Goal: Task Accomplishment & Management: Manage account settings

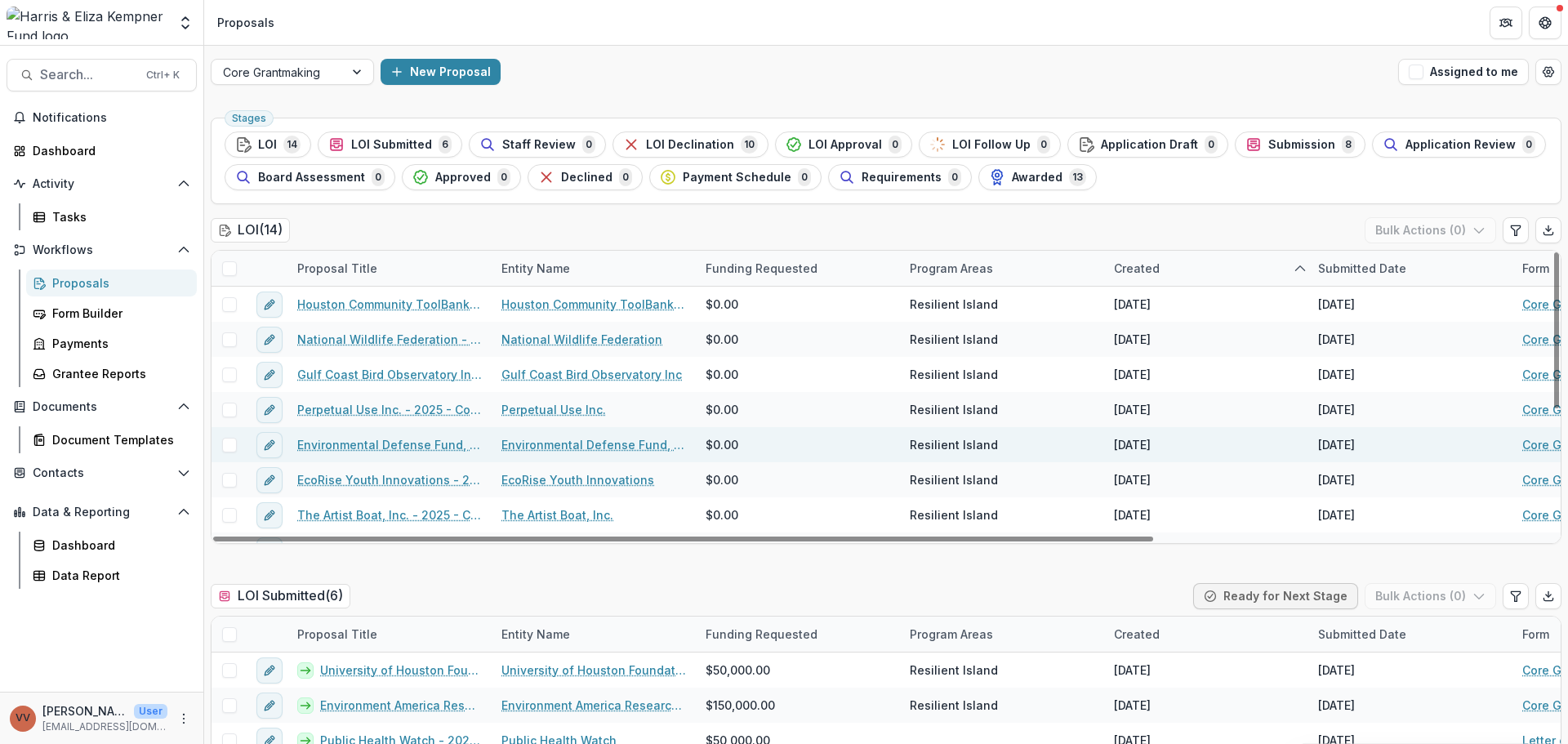
scroll to position [82, 0]
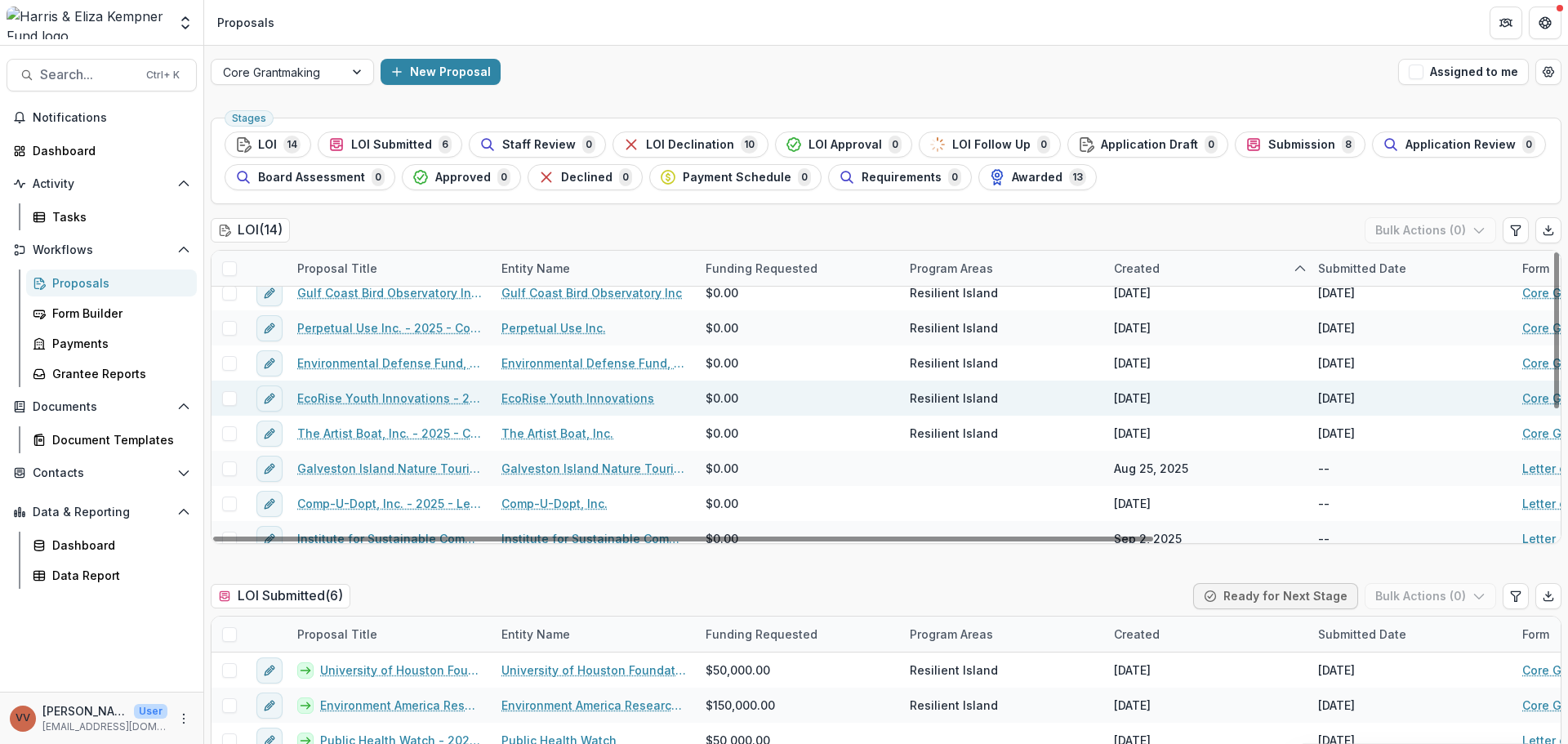
click at [401, 400] on link "EcoRise Youth Innovations - 2025 - Core Grant Request" at bounding box center [389, 398] width 184 height 17
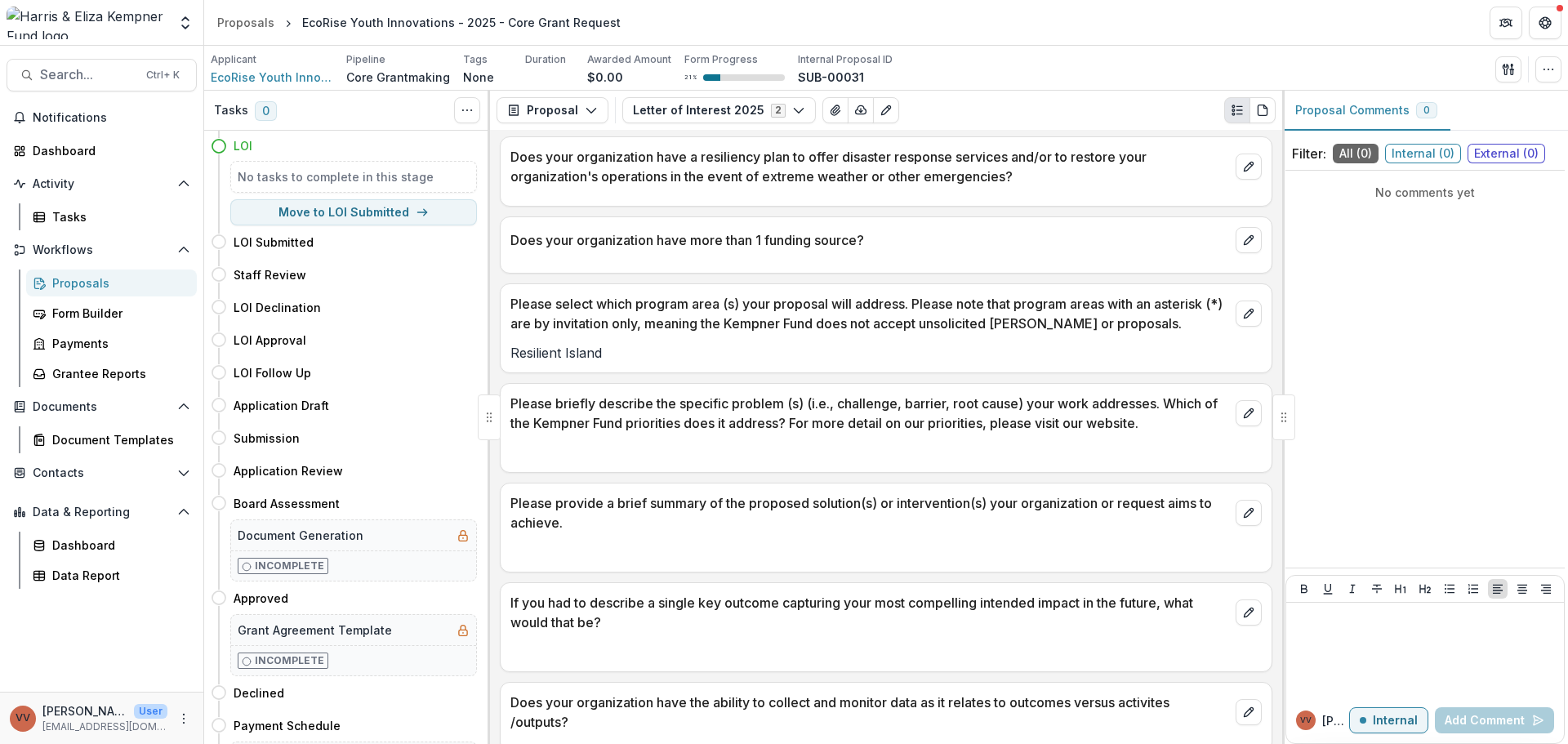
scroll to position [1986, 0]
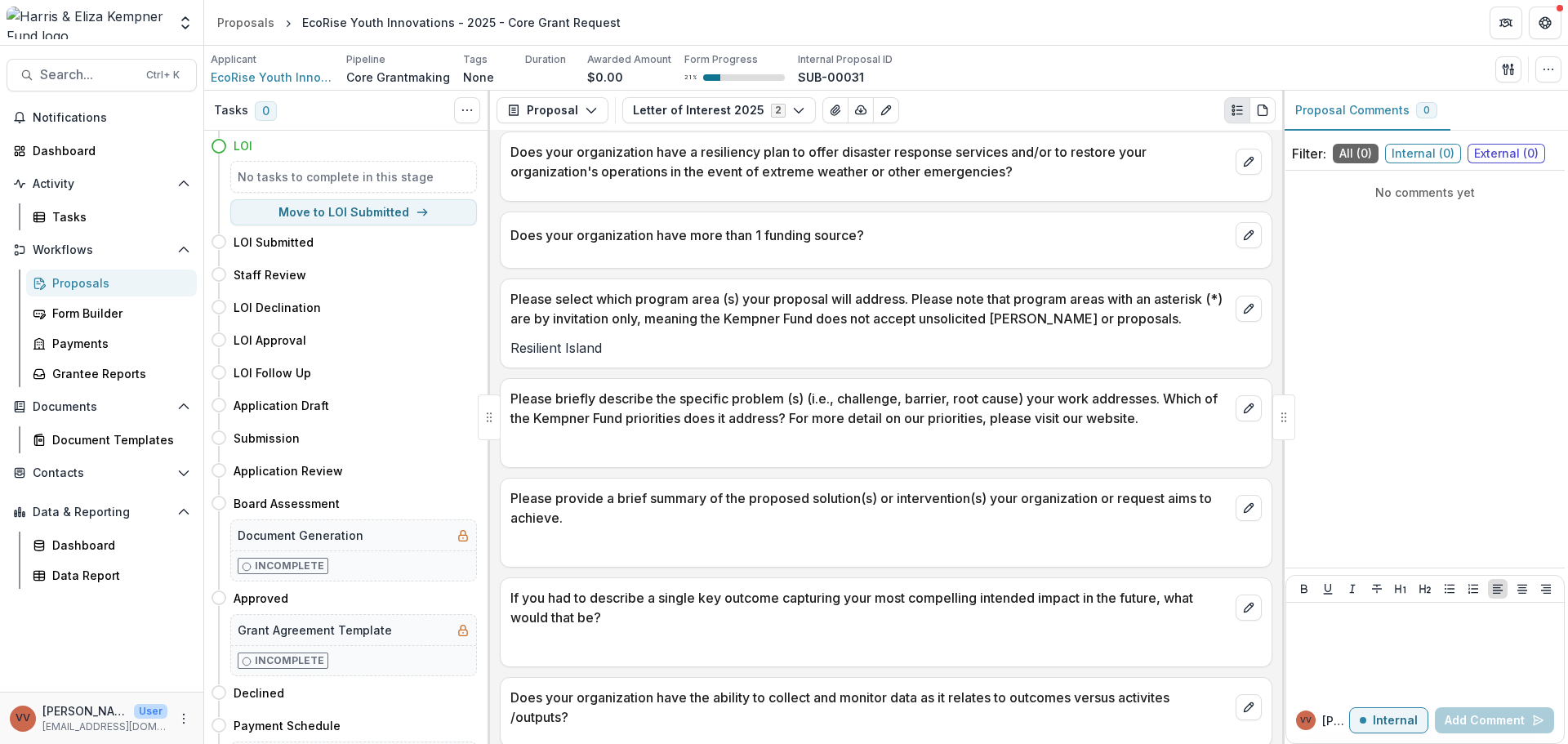
click at [100, 11] on img at bounding box center [86, 23] width 161 height 33
click at [190, 21] on icon "Open entity switcher" at bounding box center [185, 23] width 16 height 16
click at [111, 140] on div "test v" at bounding box center [110, 147] width 209 height 20
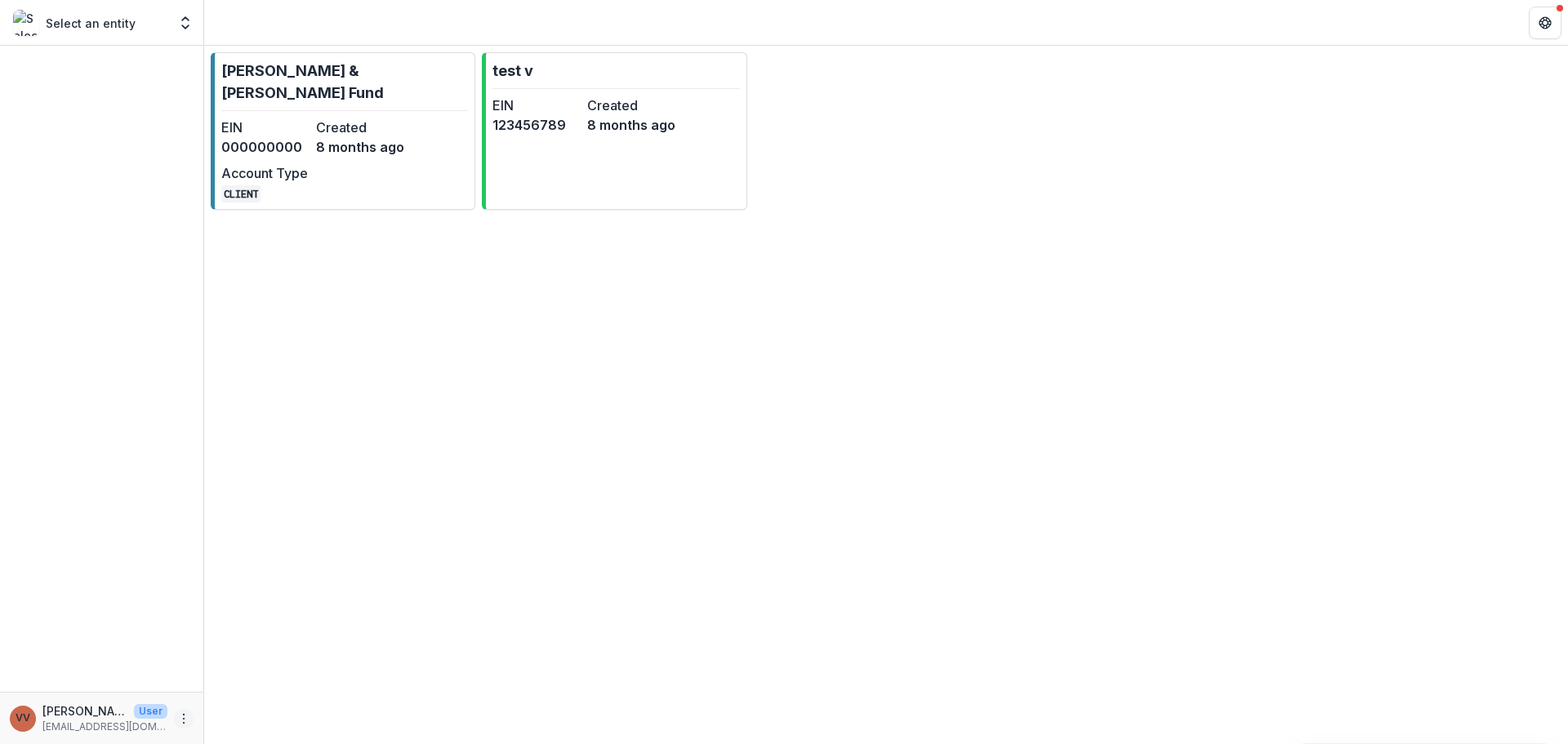
click at [188, 714] on icon "More" at bounding box center [184, 719] width 13 height 13
click at [237, 709] on button "Logout" at bounding box center [291, 710] width 175 height 27
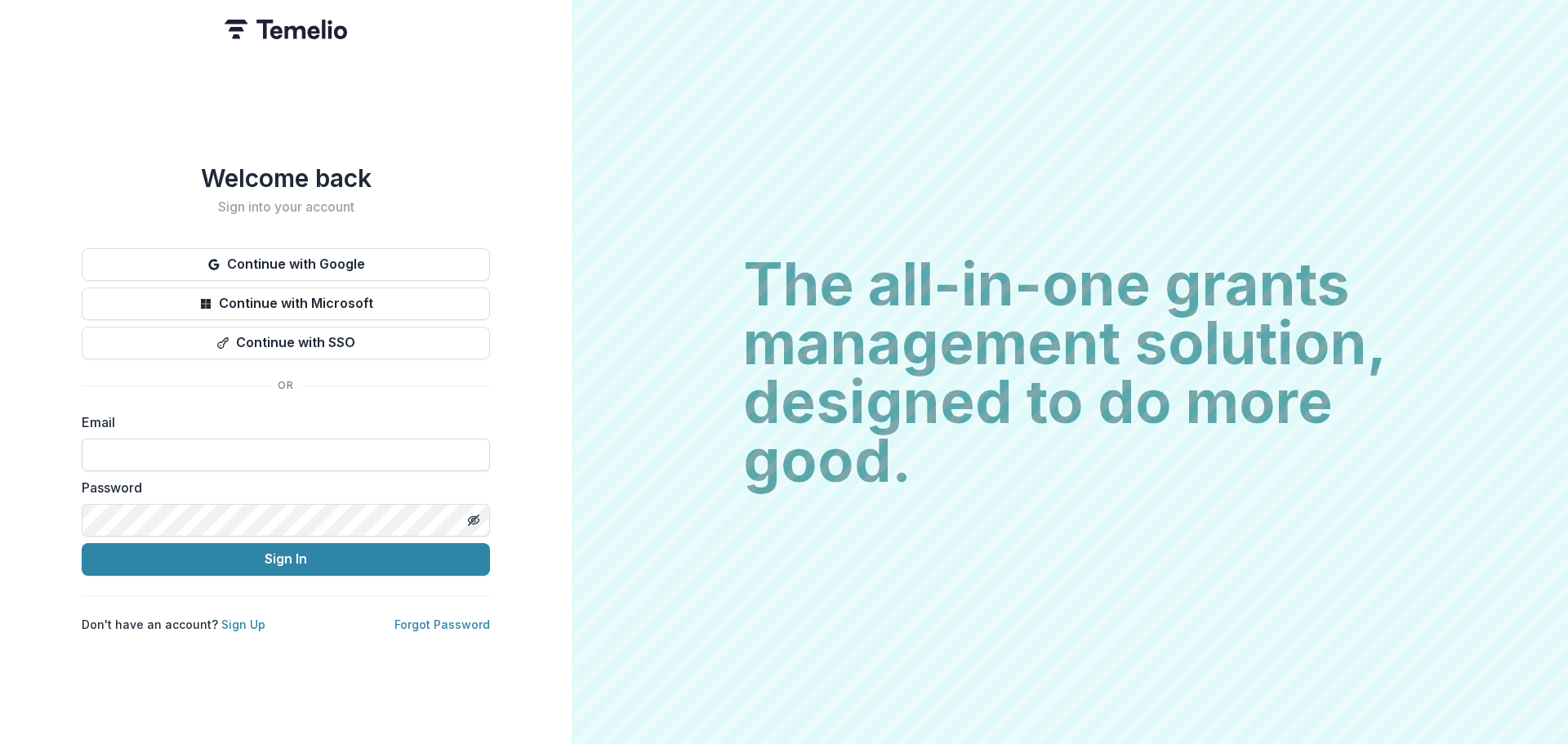
click at [241, 452] on input at bounding box center [286, 455] width 409 height 33
type input "**********"
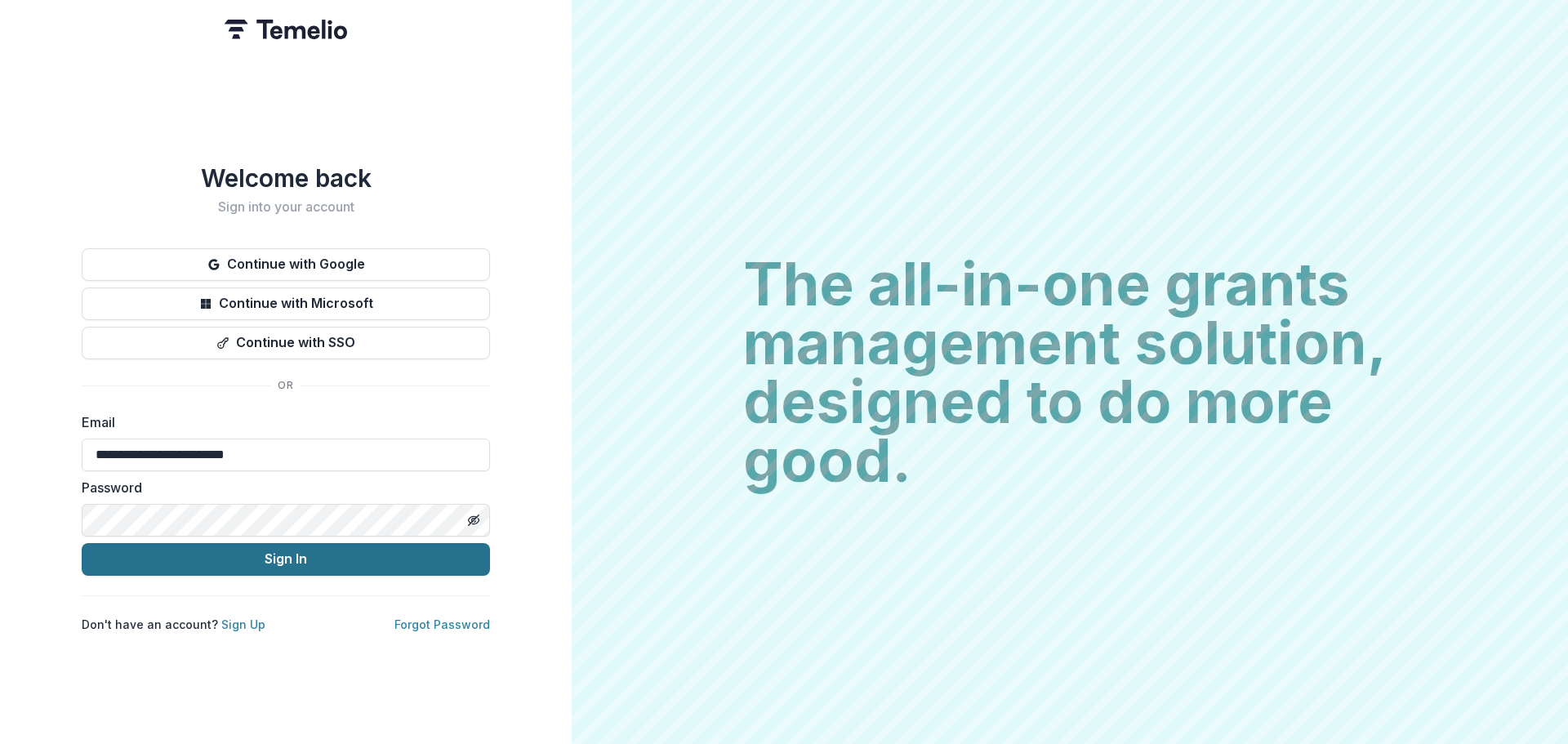
click at [286, 563] on button "Sign In" at bounding box center [286, 559] width 409 height 33
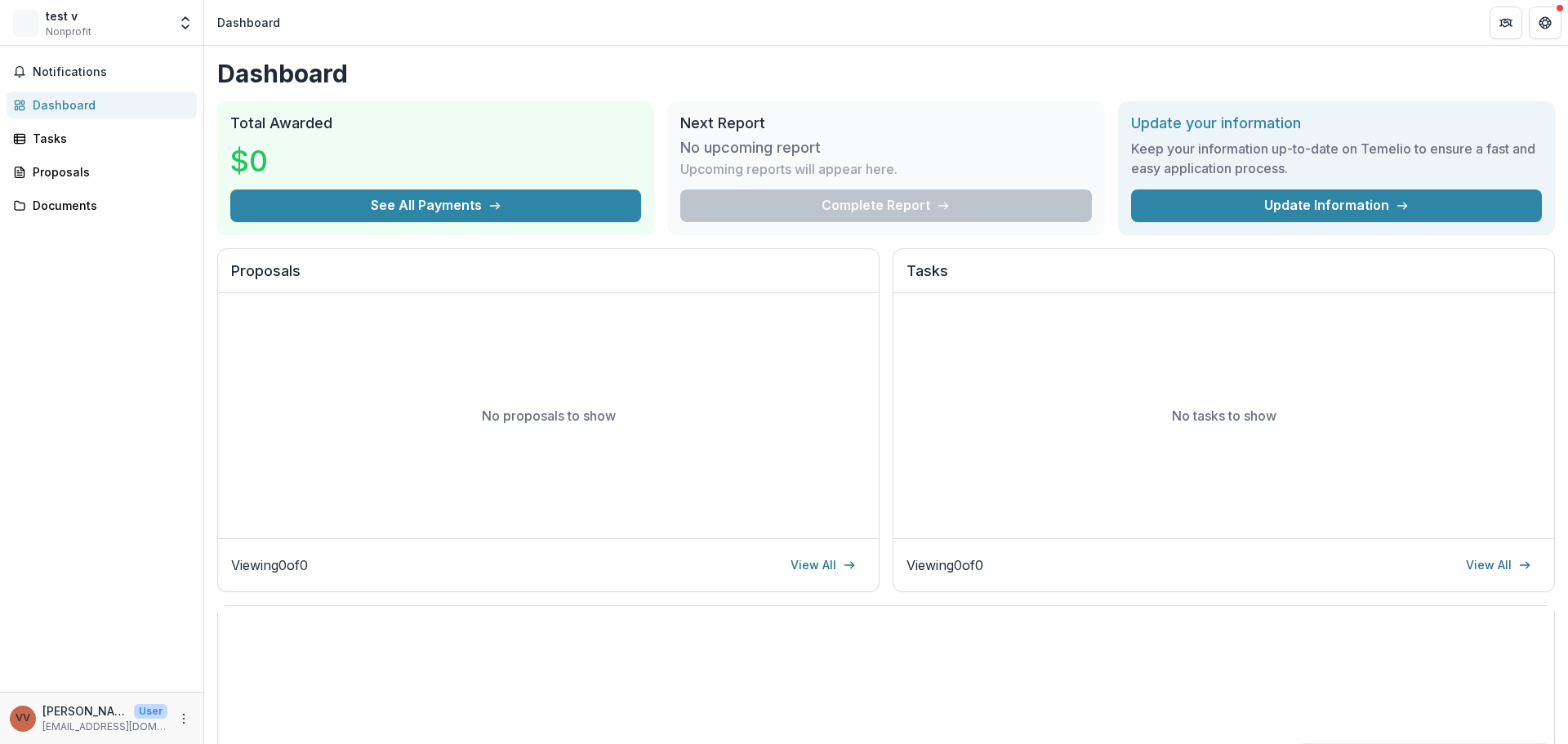
drag, startPoint x: 115, startPoint y: 56, endPoint x: 137, endPoint y: 24, distance: 38.8
click at [137, 24] on div "test v Nonprofit" at bounding box center [90, 23] width 154 height 32
click at [75, 34] on span "Nonprofit" at bounding box center [69, 32] width 46 height 15
click at [62, 19] on div "test v" at bounding box center [69, 16] width 46 height 17
click at [189, 22] on icon "Open entity switcher" at bounding box center [185, 23] width 16 height 16
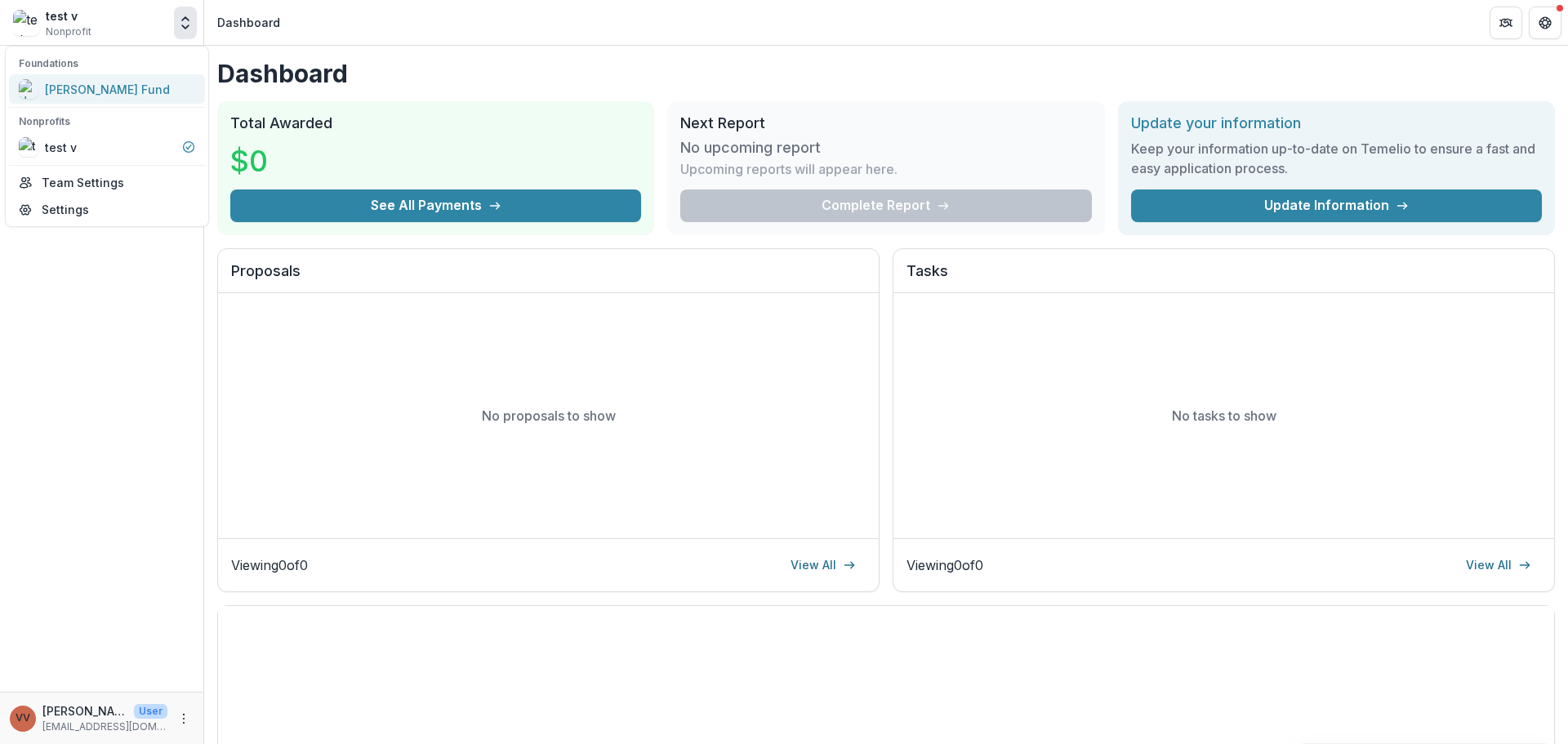
click at [128, 85] on div "[PERSON_NAME] & [PERSON_NAME] Fund" at bounding box center [107, 89] width 125 height 17
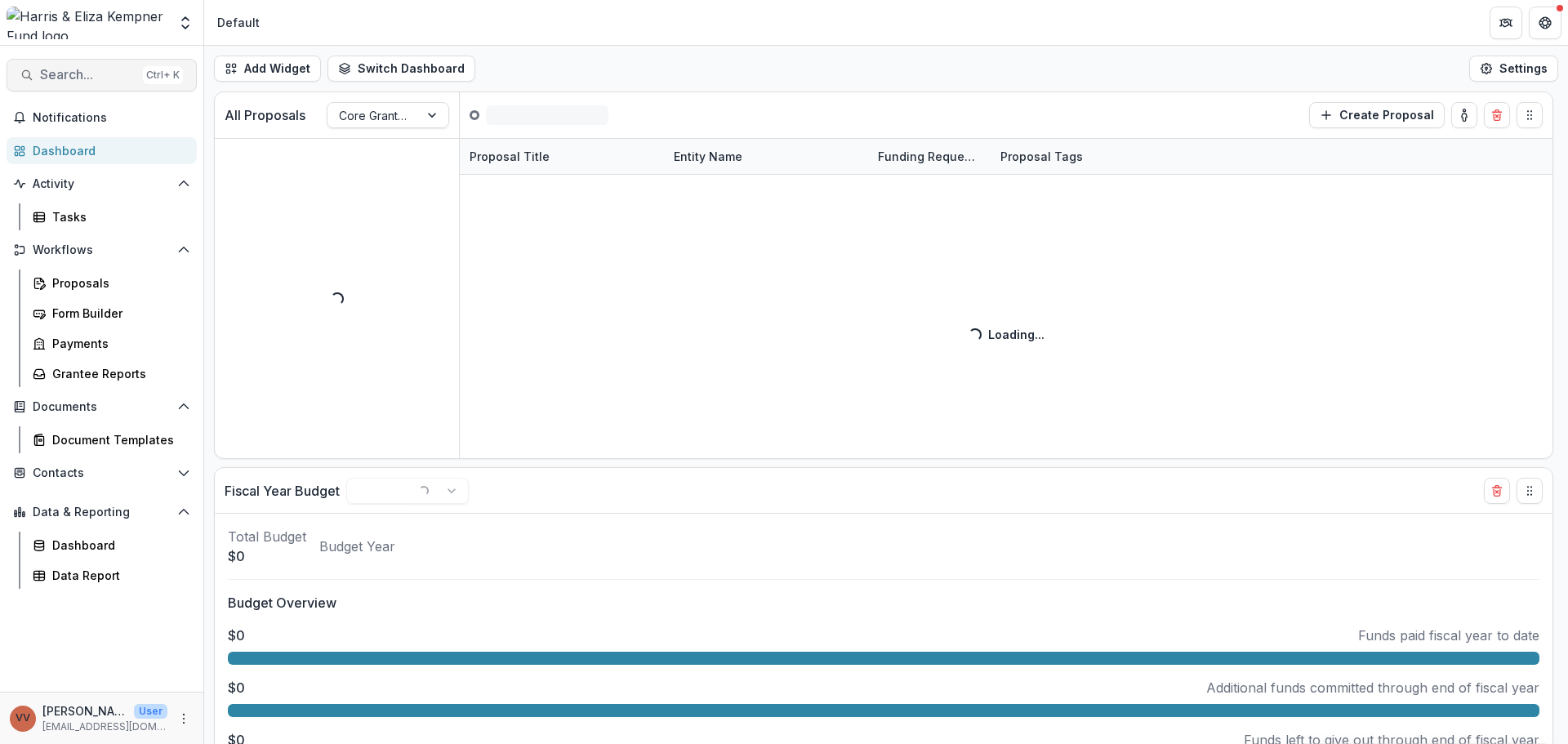
click at [69, 72] on span "Search..." at bounding box center [88, 74] width 97 height 16
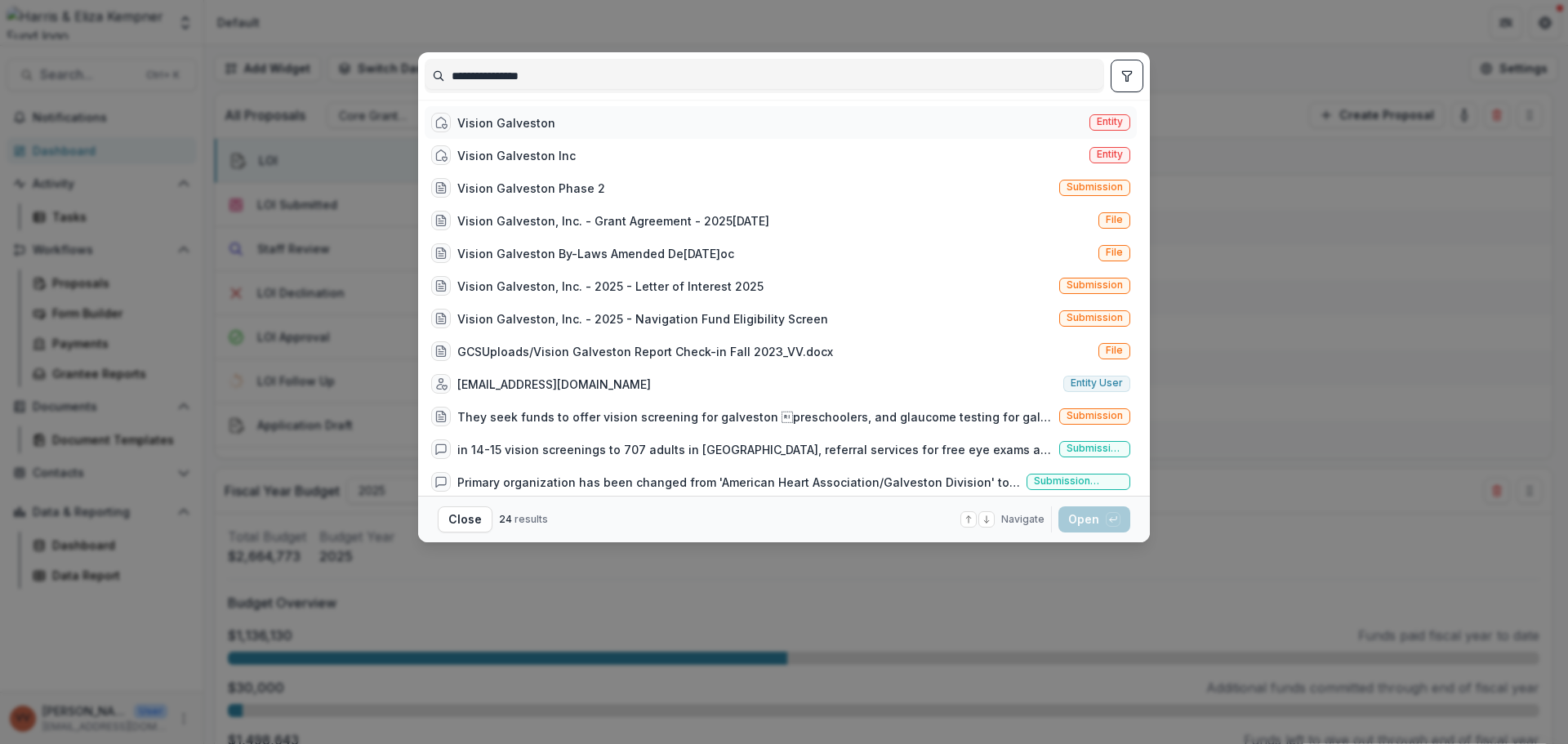
type input "**********"
click at [504, 128] on div "Vision Galveston" at bounding box center [506, 123] width 98 height 17
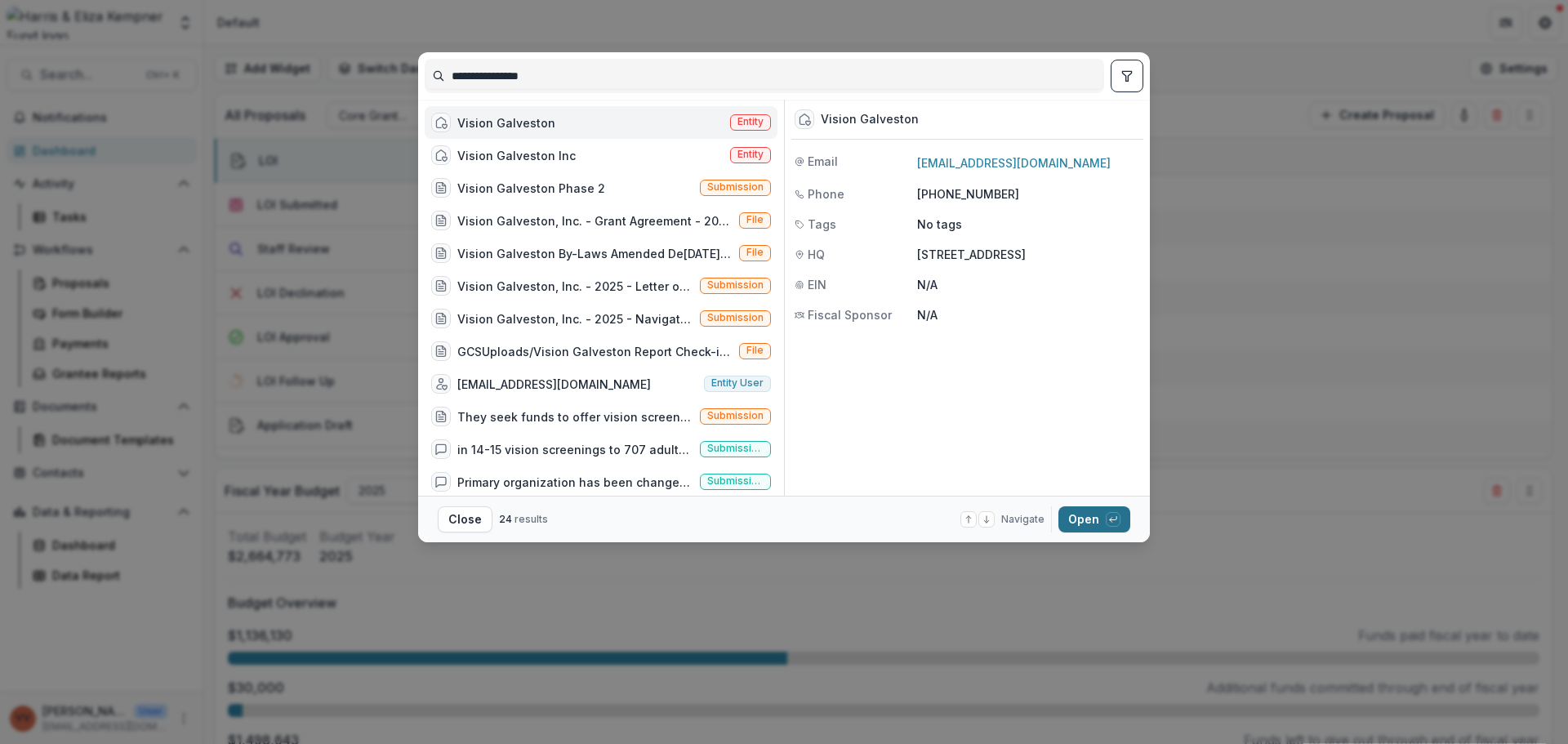
click at [1081, 520] on button "Open with enter key" at bounding box center [1094, 519] width 71 height 26
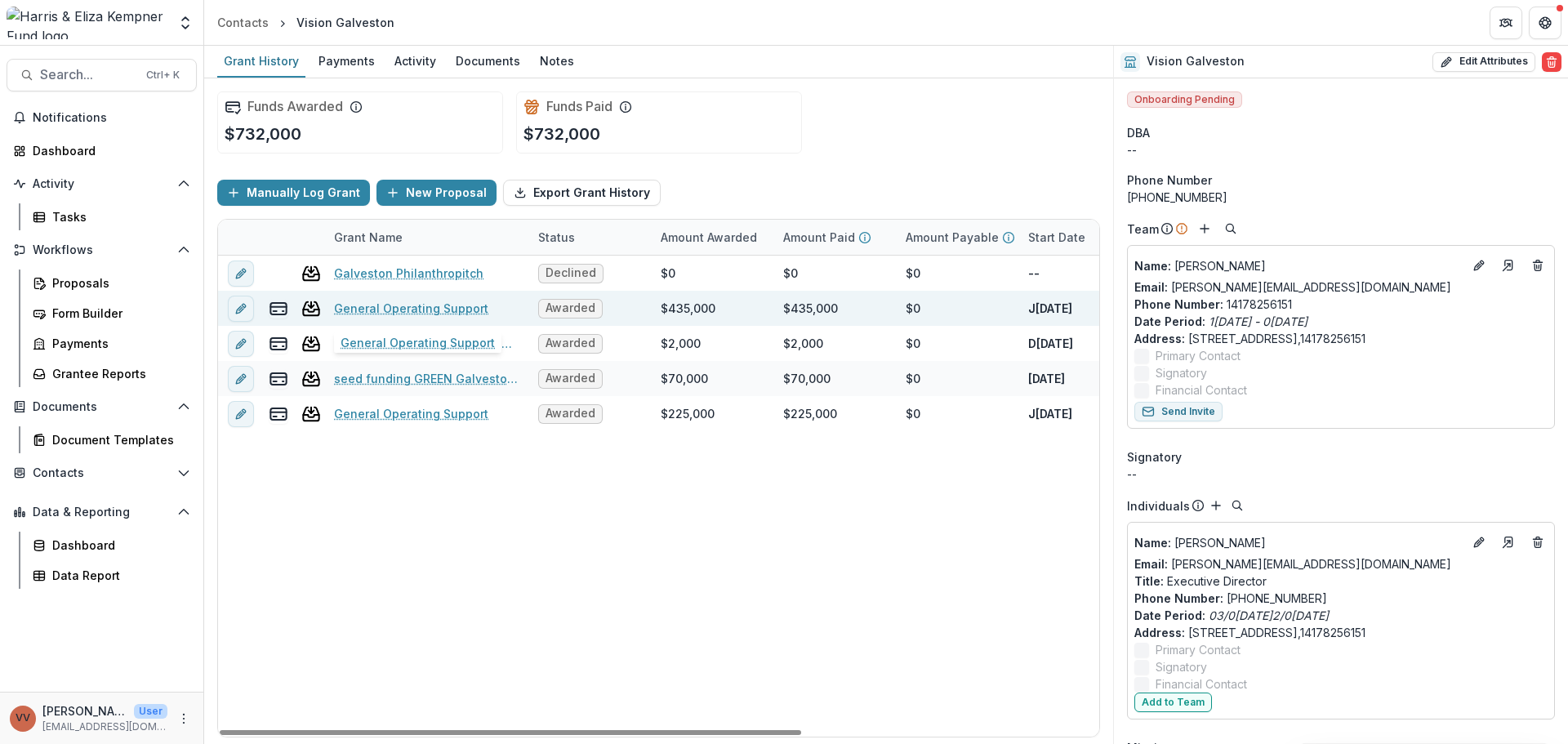
click at [433, 307] on link "General Operating Support" at bounding box center [411, 308] width 154 height 17
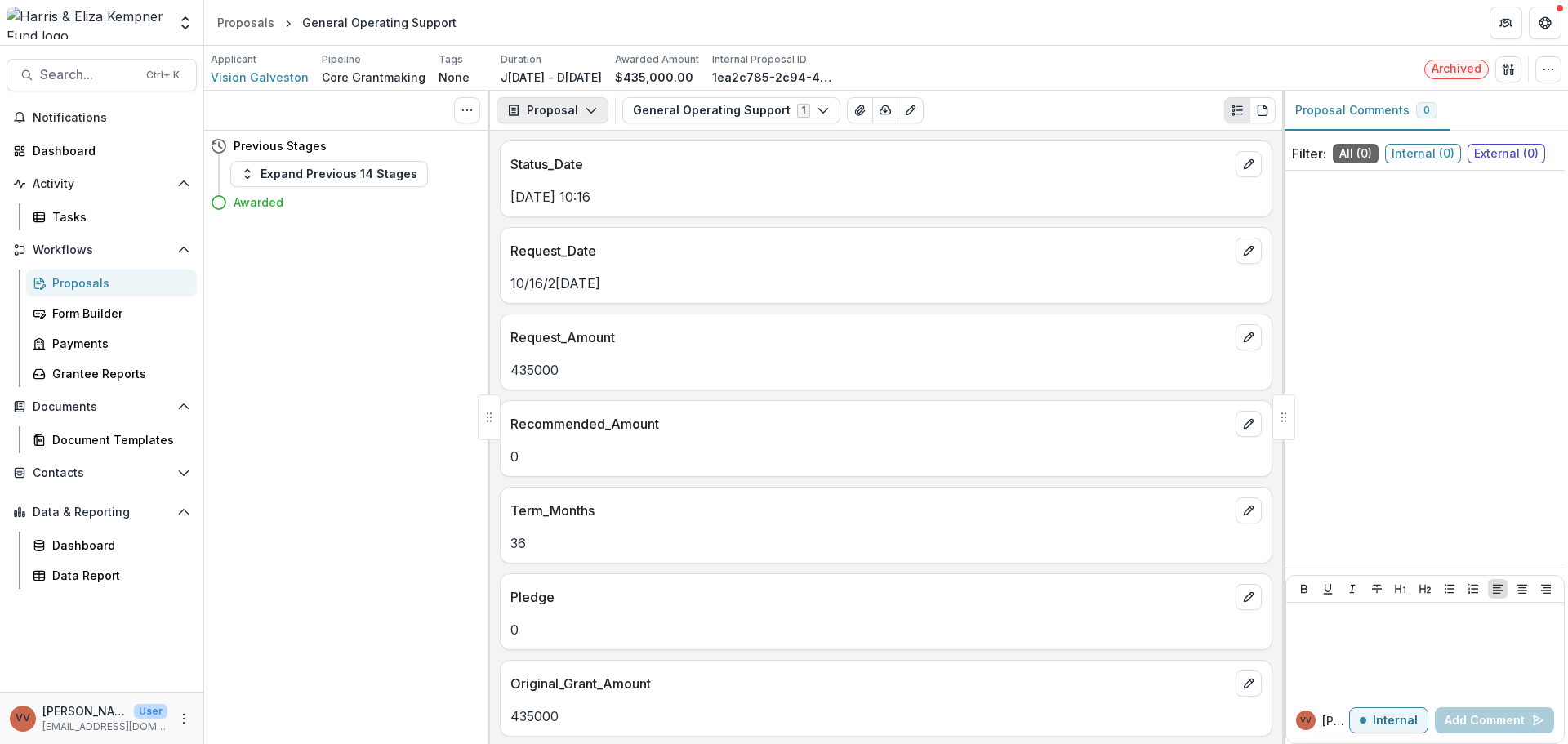
click at [570, 118] on button "Proposal" at bounding box center [551, 110] width 112 height 26
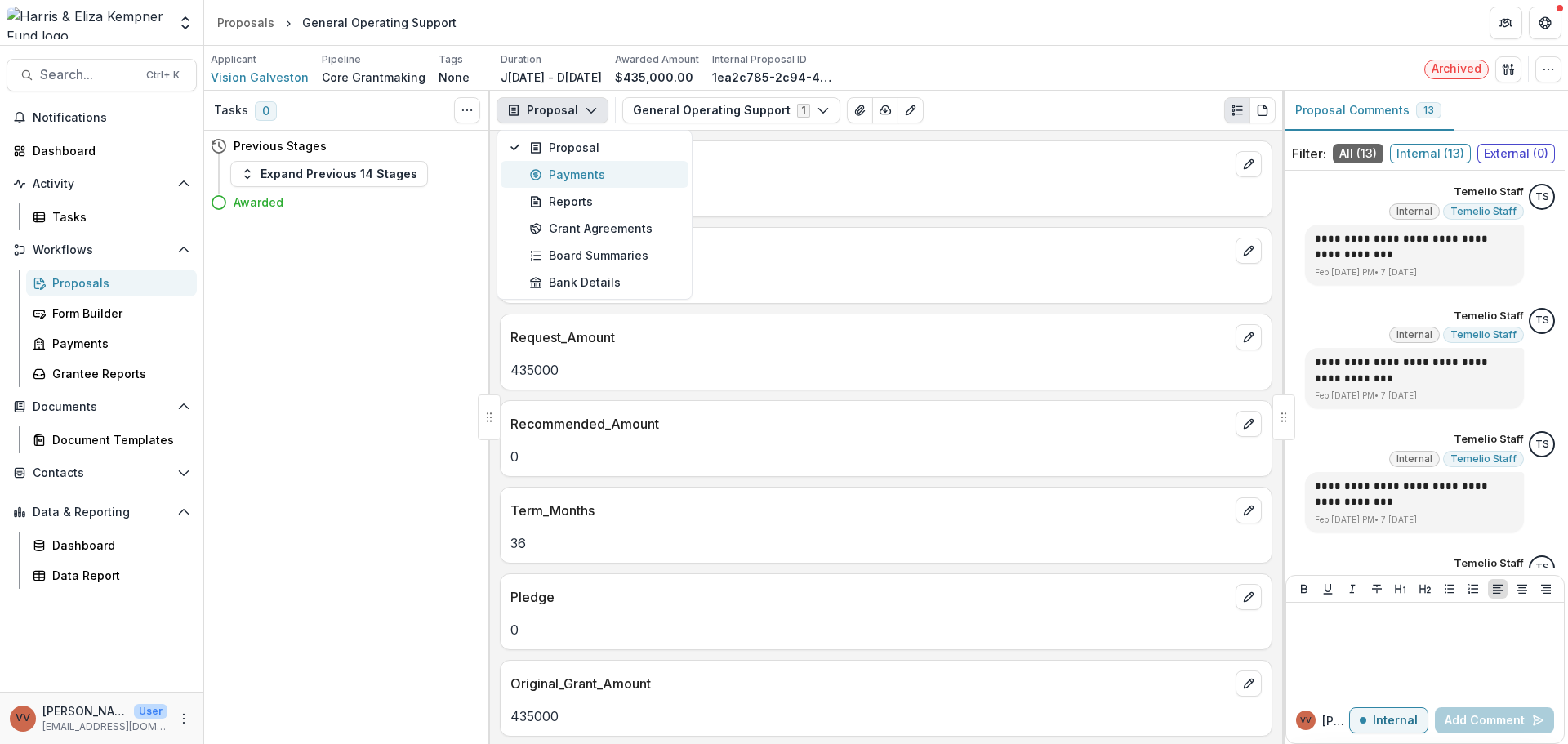
click at [573, 185] on button "Payments" at bounding box center [595, 174] width 188 height 27
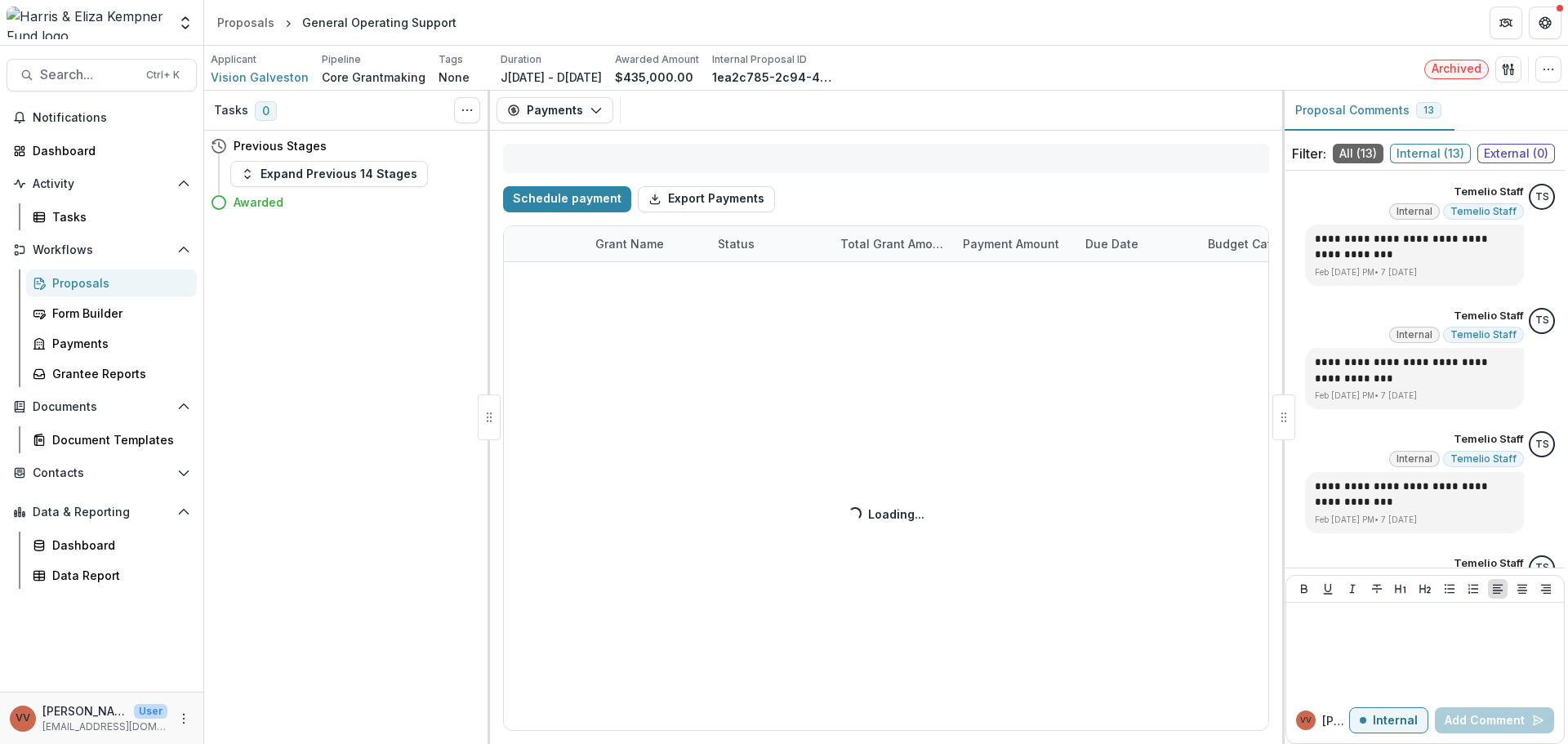
select select "****"
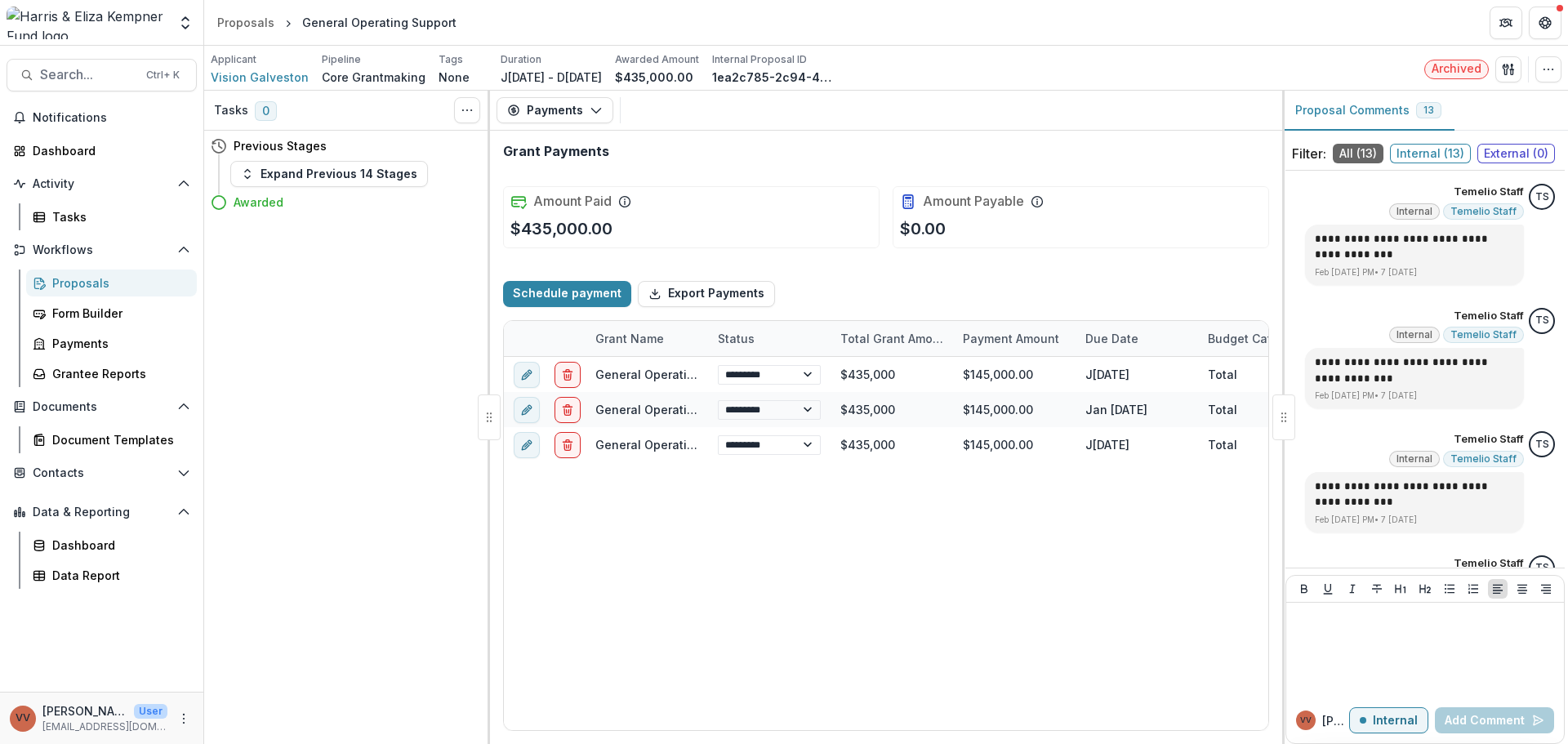
select select "****"
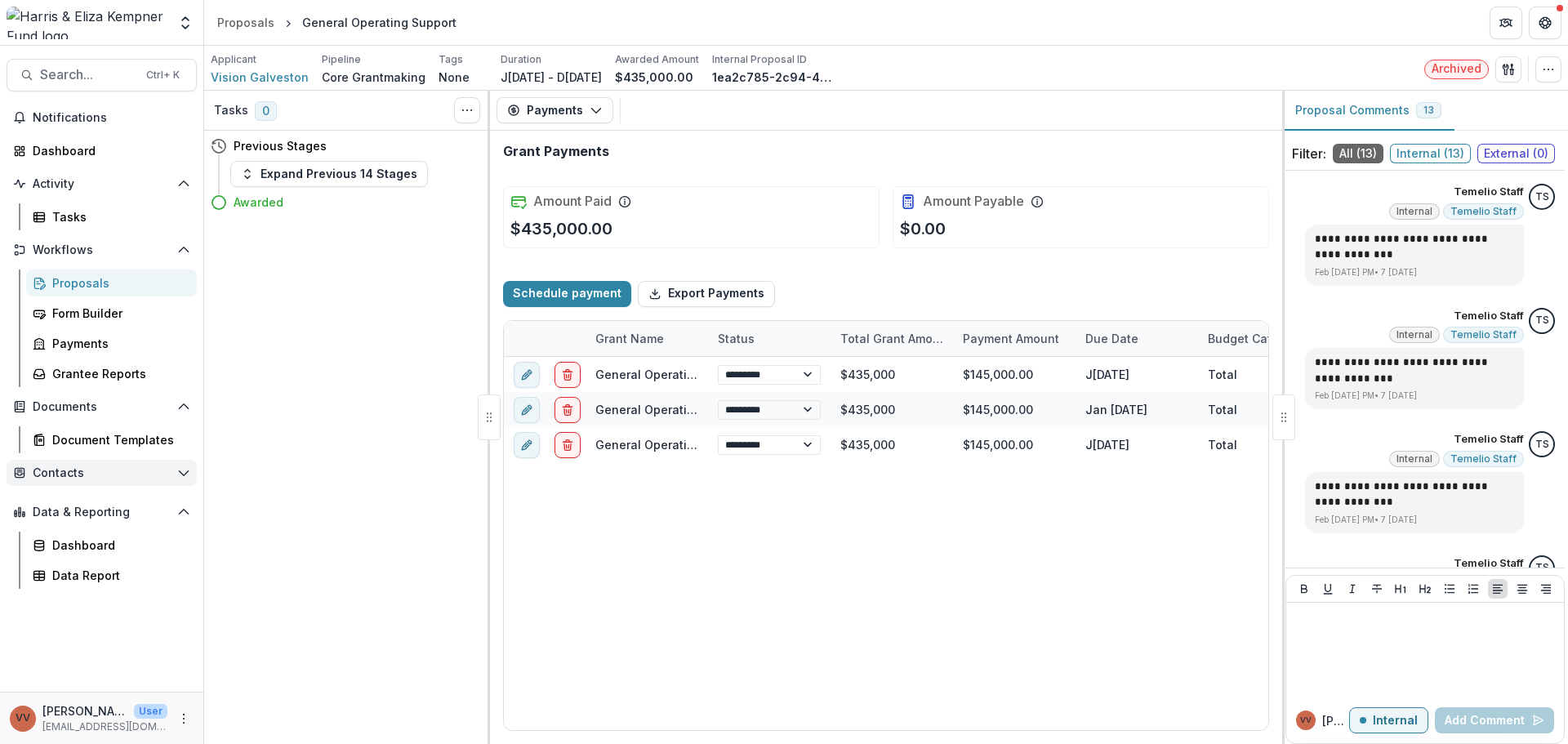
select select "****"
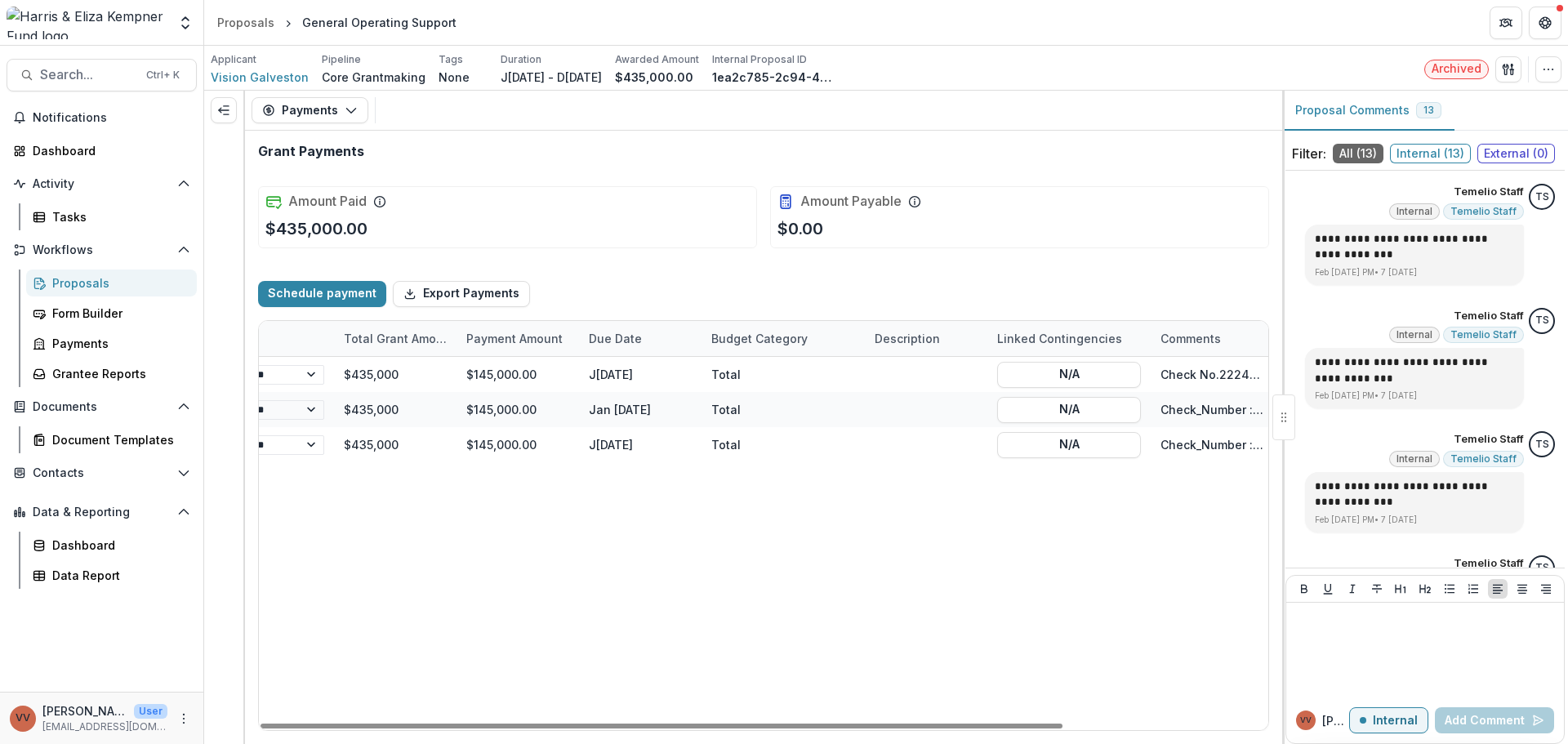
scroll to position [0, 256]
drag, startPoint x: 858, startPoint y: 729, endPoint x: 1152, endPoint y: 655, distance: 303.2
click at [1063, 723] on div at bounding box center [660, 725] width 801 height 5
select select "****"
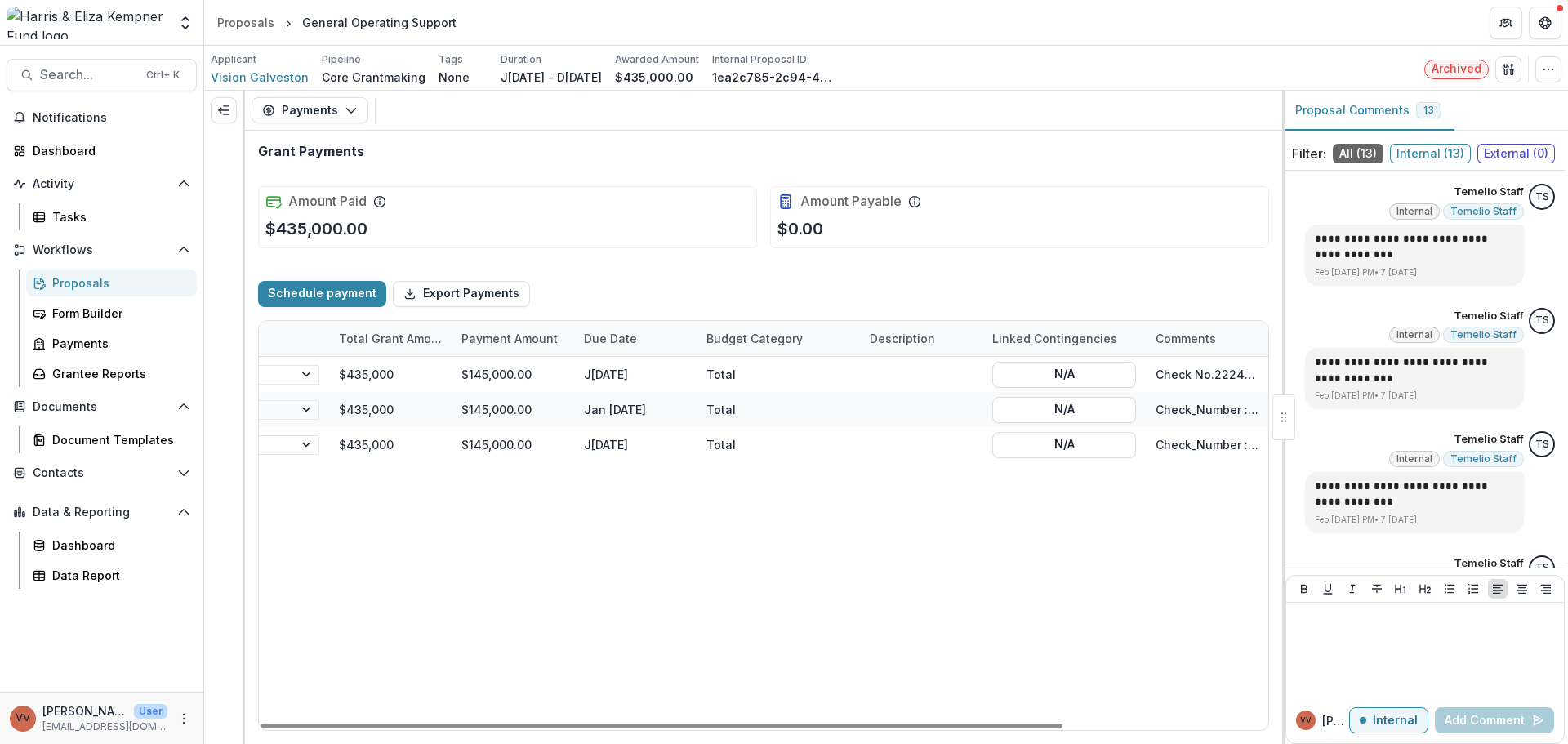
select select "****"
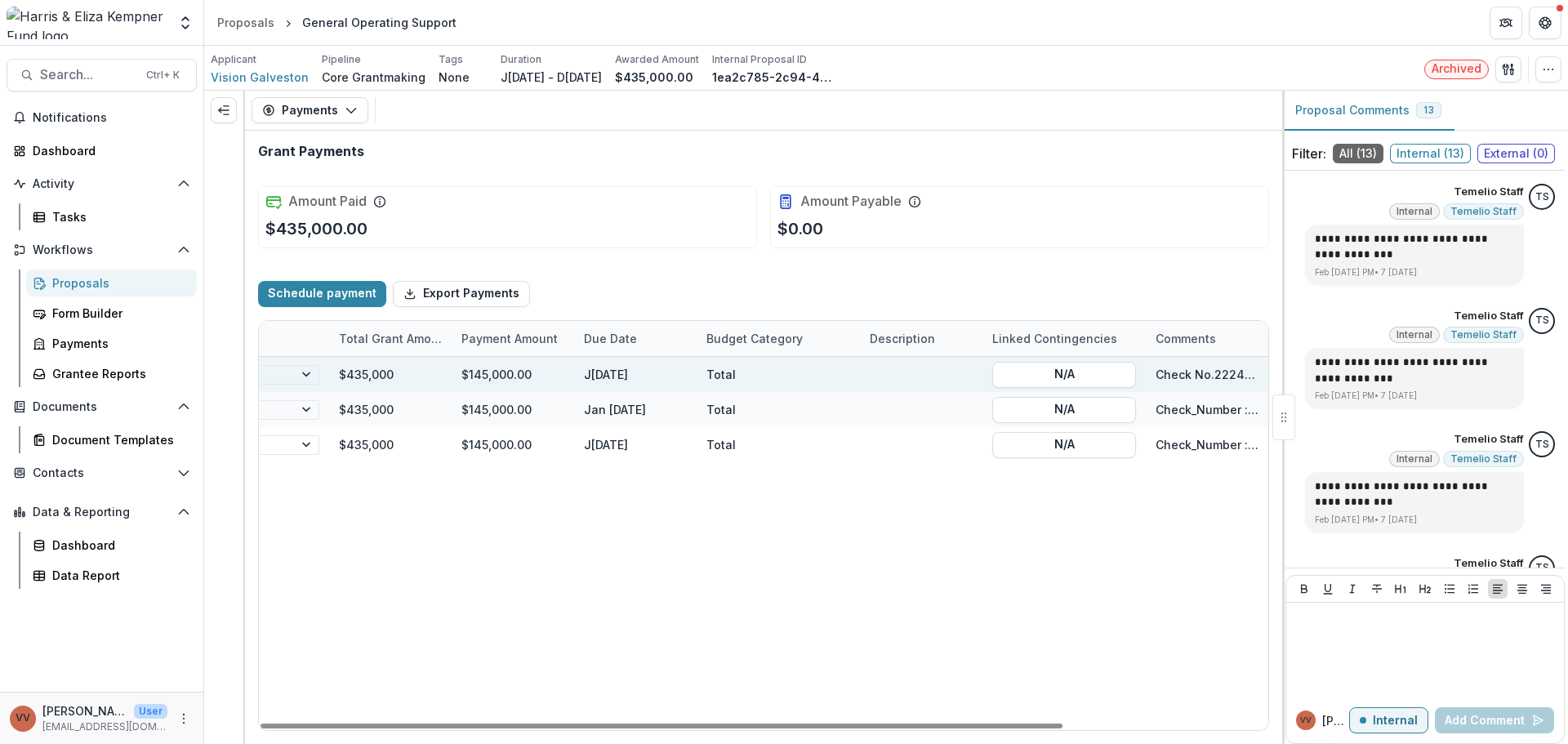
click at [1188, 366] on div "Check No.22243 , GL_Account_ID : 0, Payment_Number : 3" at bounding box center [1206, 374] width 102 height 17
click at [1188, 372] on div "Check No.22243 , GL_Account_ID : 0, Payment_Number : 3" at bounding box center [1206, 374] width 102 height 17
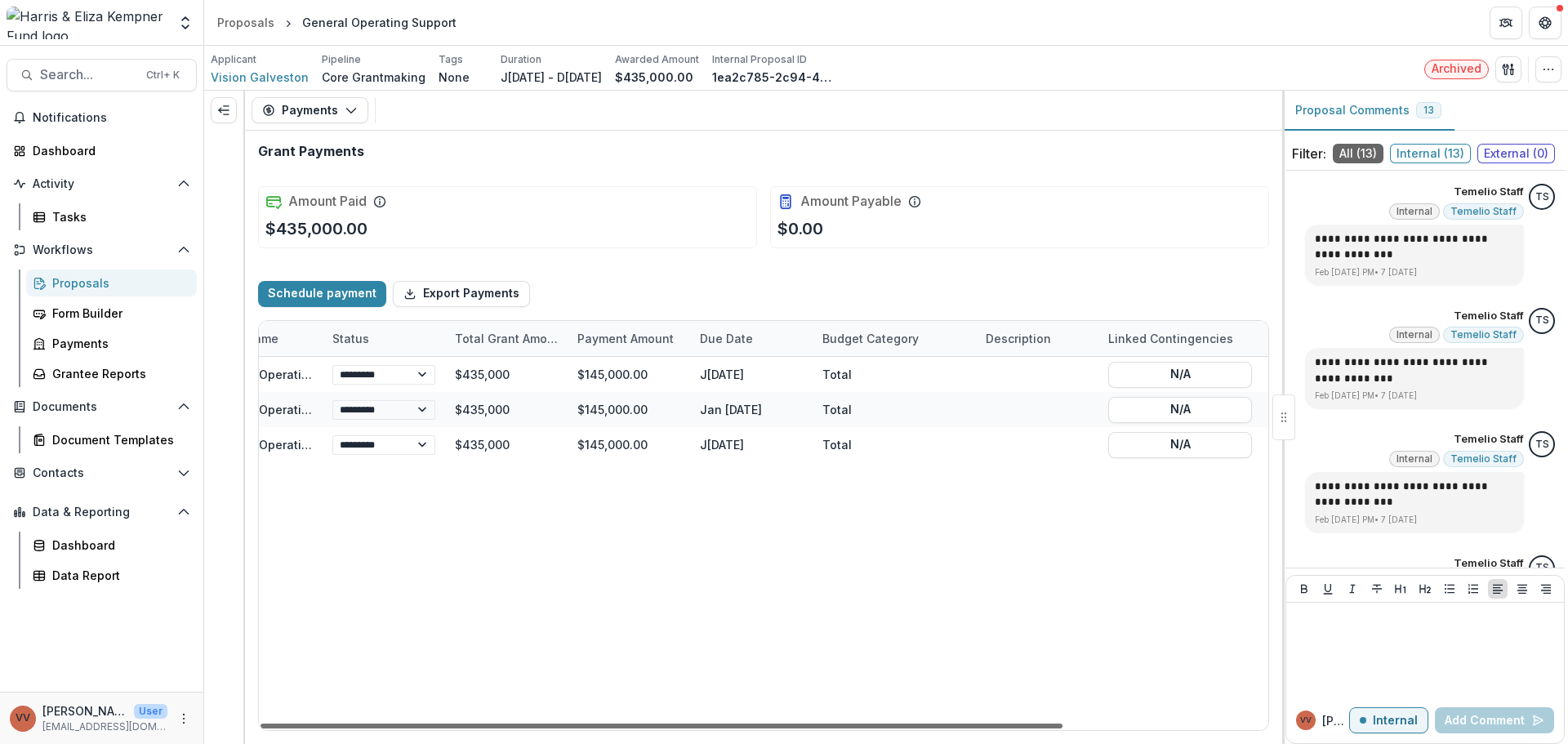
scroll to position [0, 0]
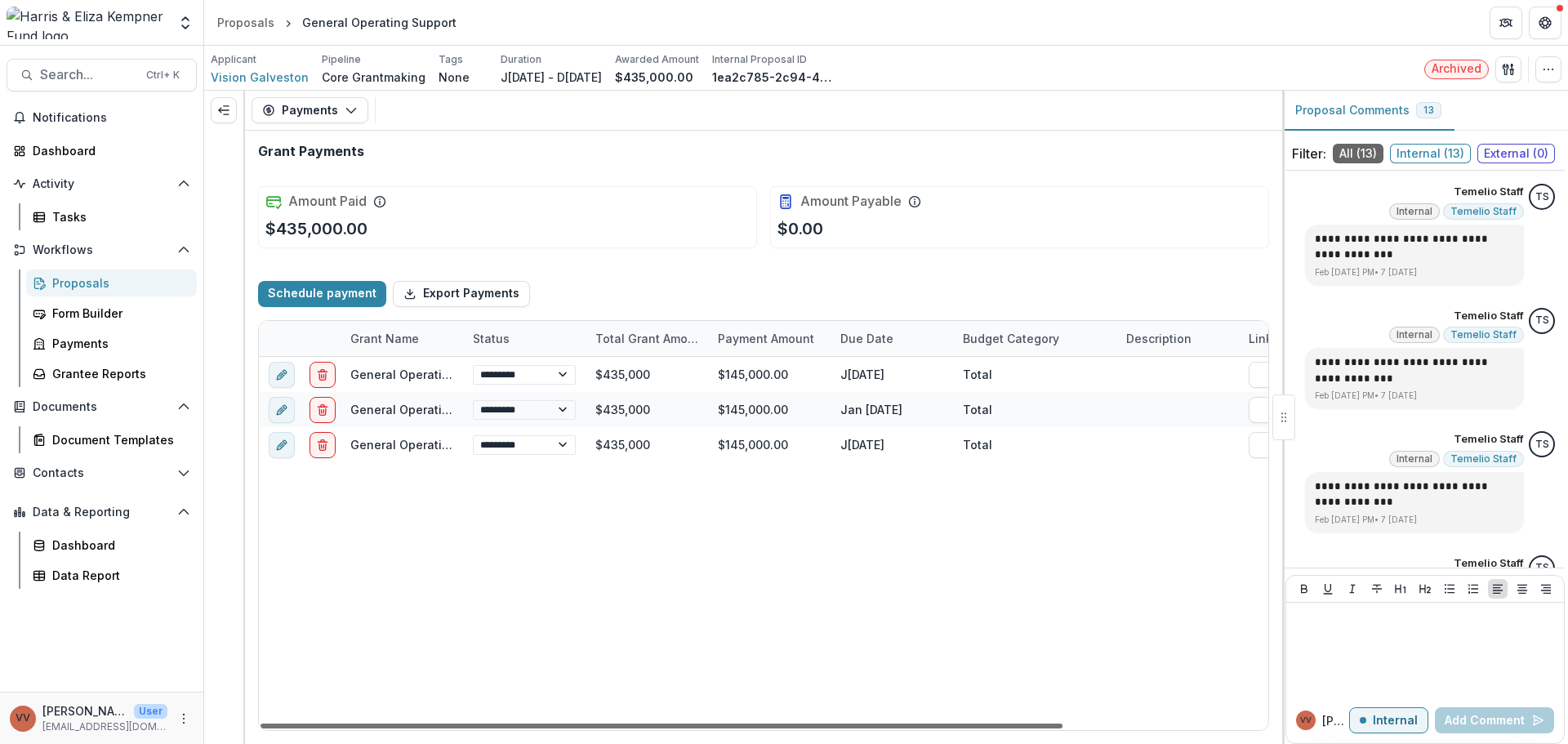
drag, startPoint x: 606, startPoint y: 726, endPoint x: 395, endPoint y: 713, distance: 211.4
click at [395, 723] on div at bounding box center [660, 725] width 801 height 5
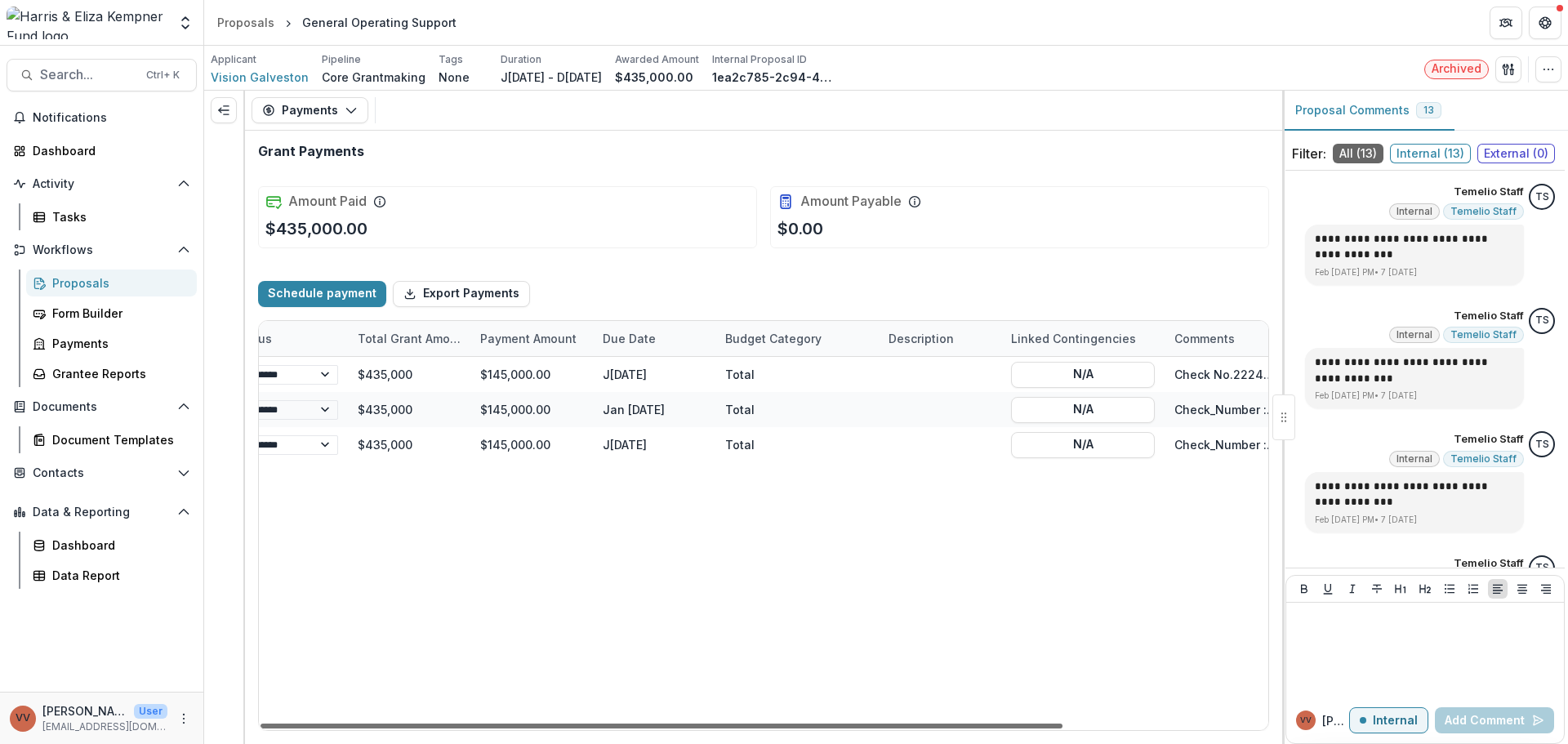
scroll to position [0, 240]
drag, startPoint x: 924, startPoint y: 721, endPoint x: 1114, endPoint y: 680, distance: 194.4
click at [1063, 723] on div at bounding box center [660, 725] width 801 height 5
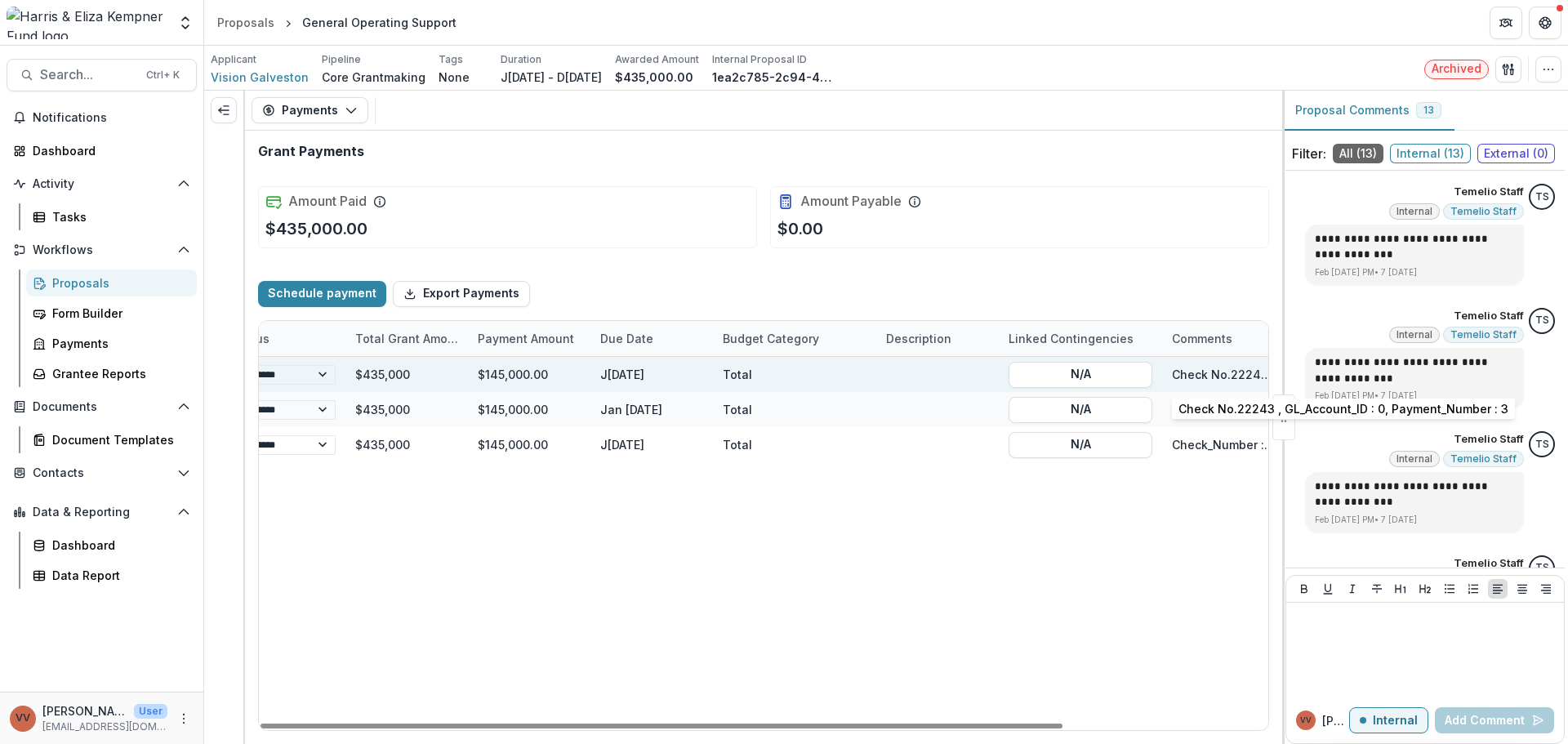
click at [1186, 373] on div "Check No.22243 , GL_Account_ID : 0, Payment_Number : 3" at bounding box center [1222, 374] width 102 height 17
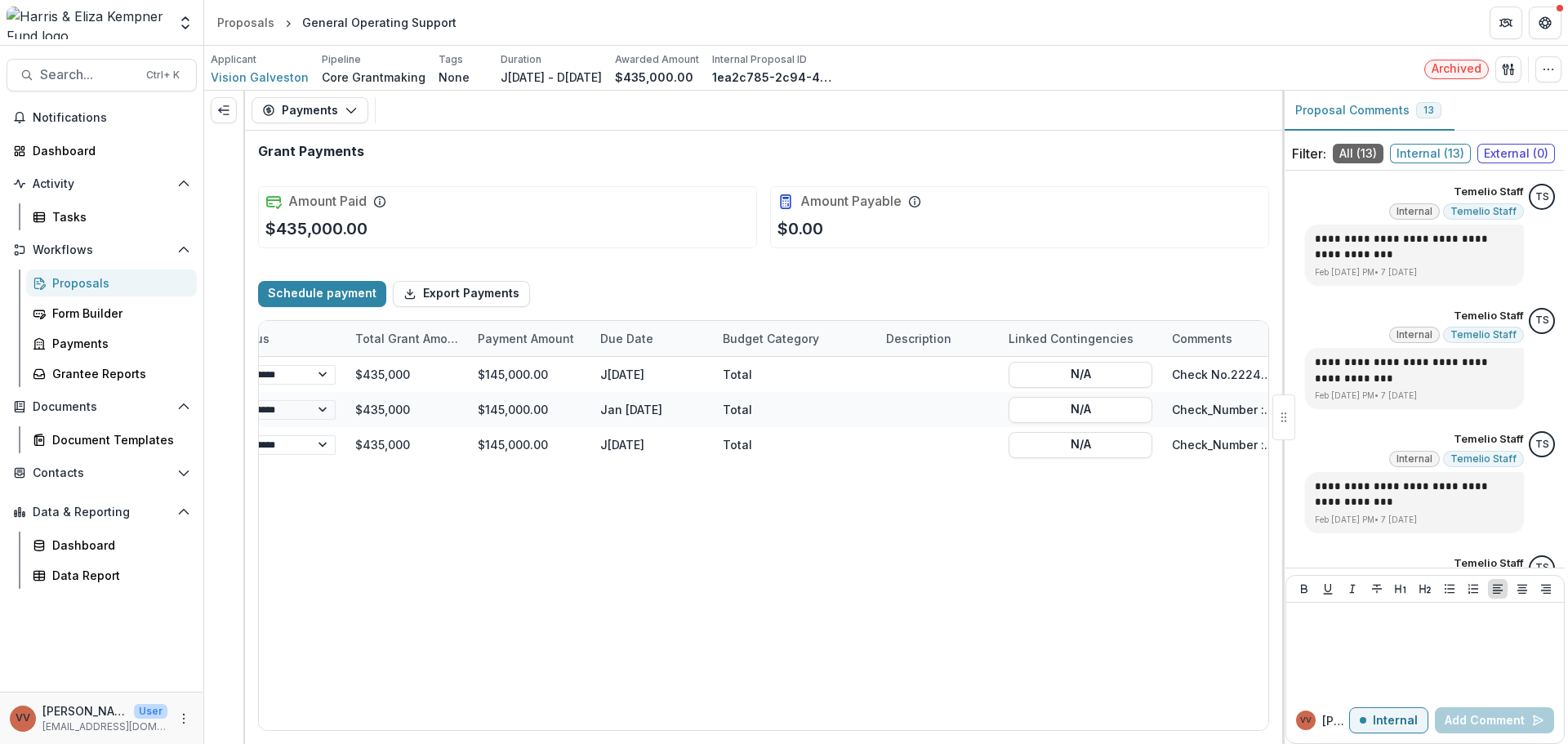
select select "****"
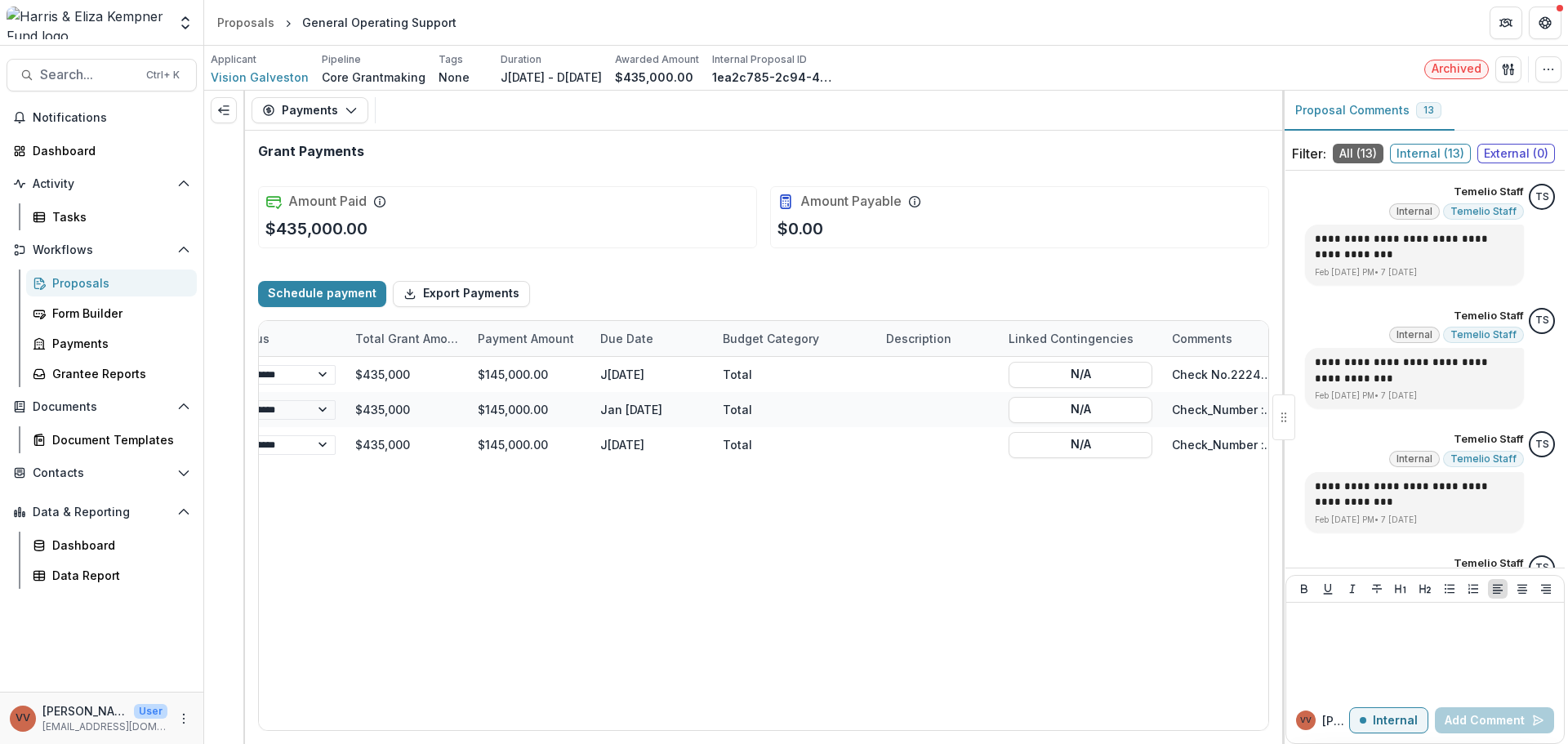
select select "****"
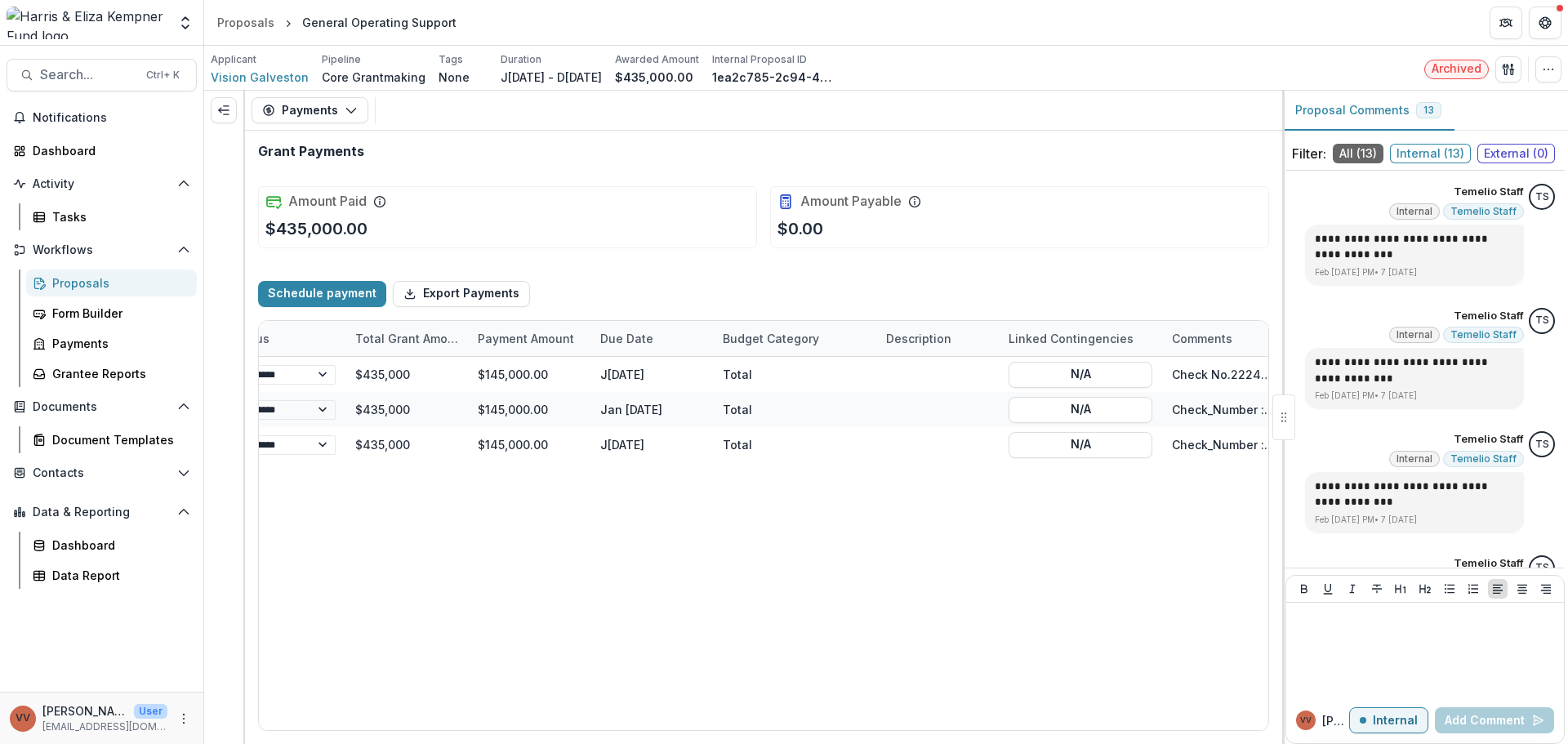
select select "****"
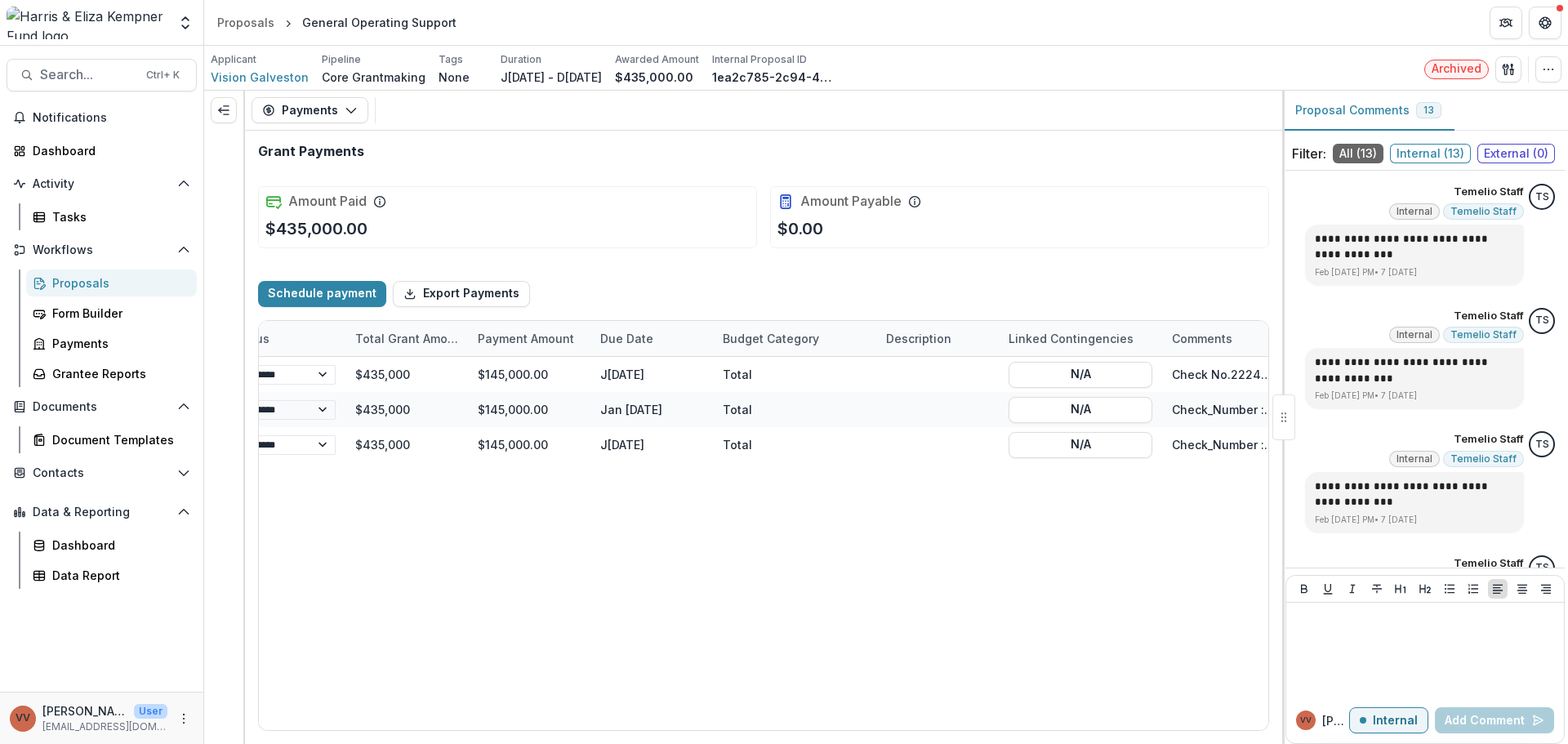
select select "****"
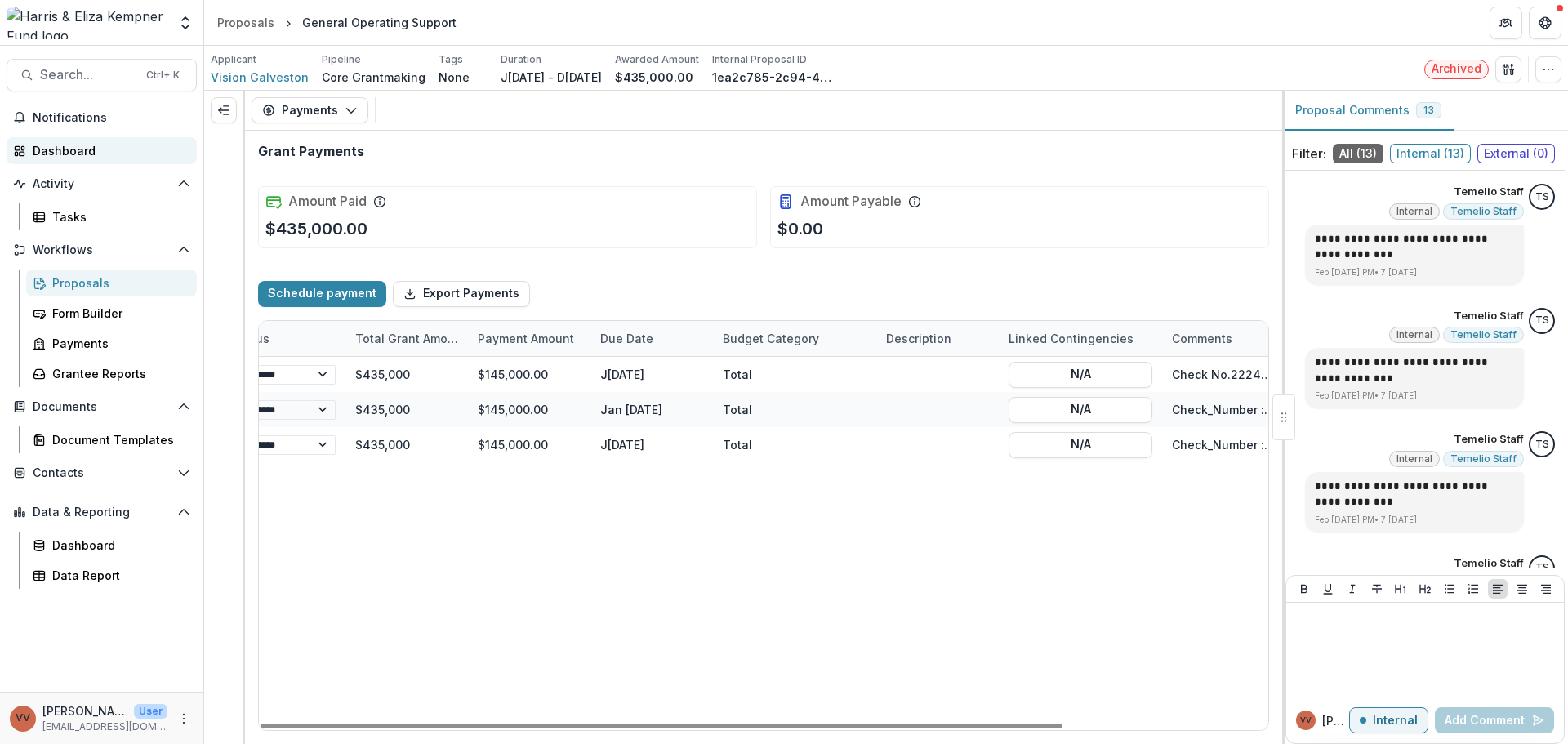
click at [92, 137] on link "Dashboard" at bounding box center [101, 150] width 190 height 27
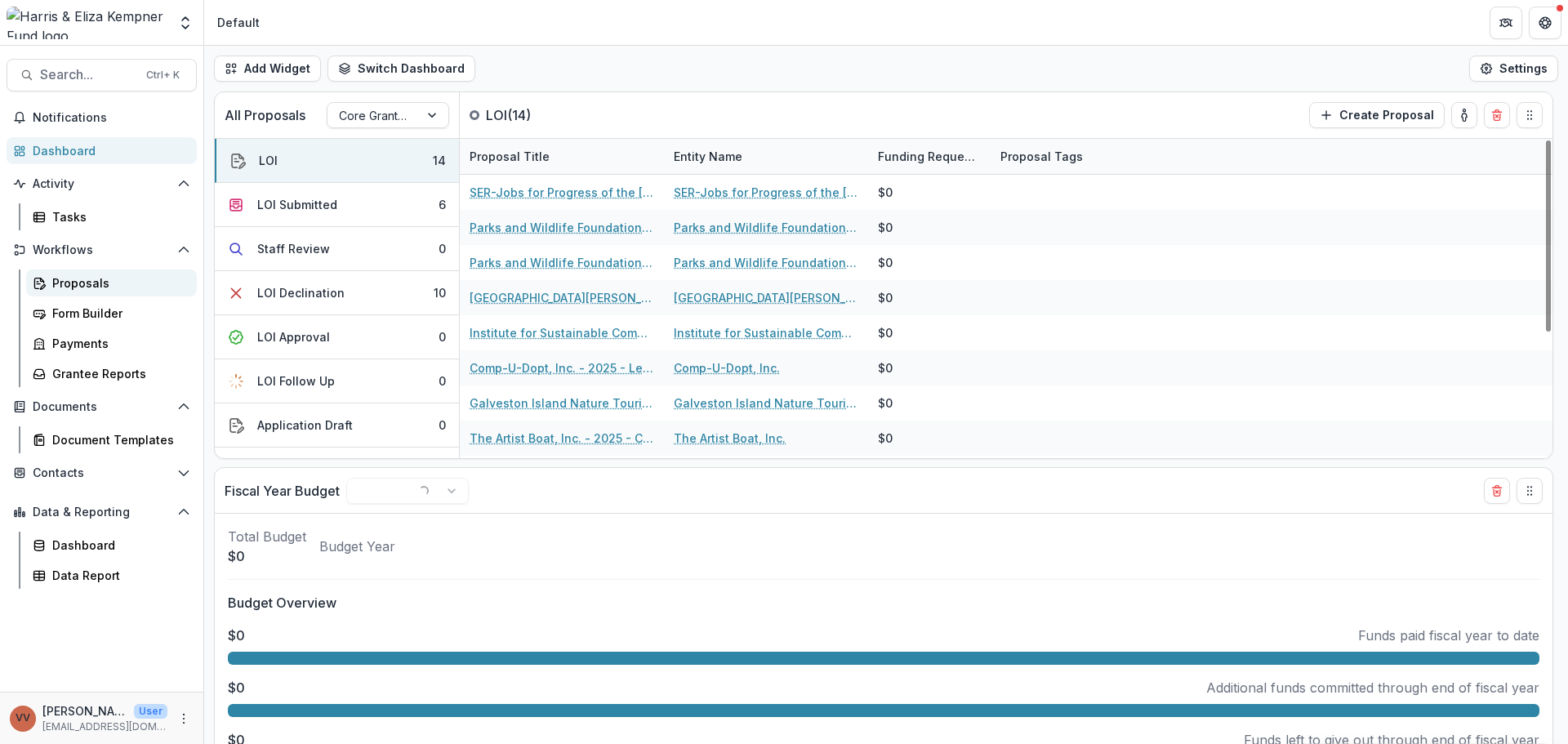
click at [104, 278] on div "Proposals" at bounding box center [118, 283] width 132 height 17
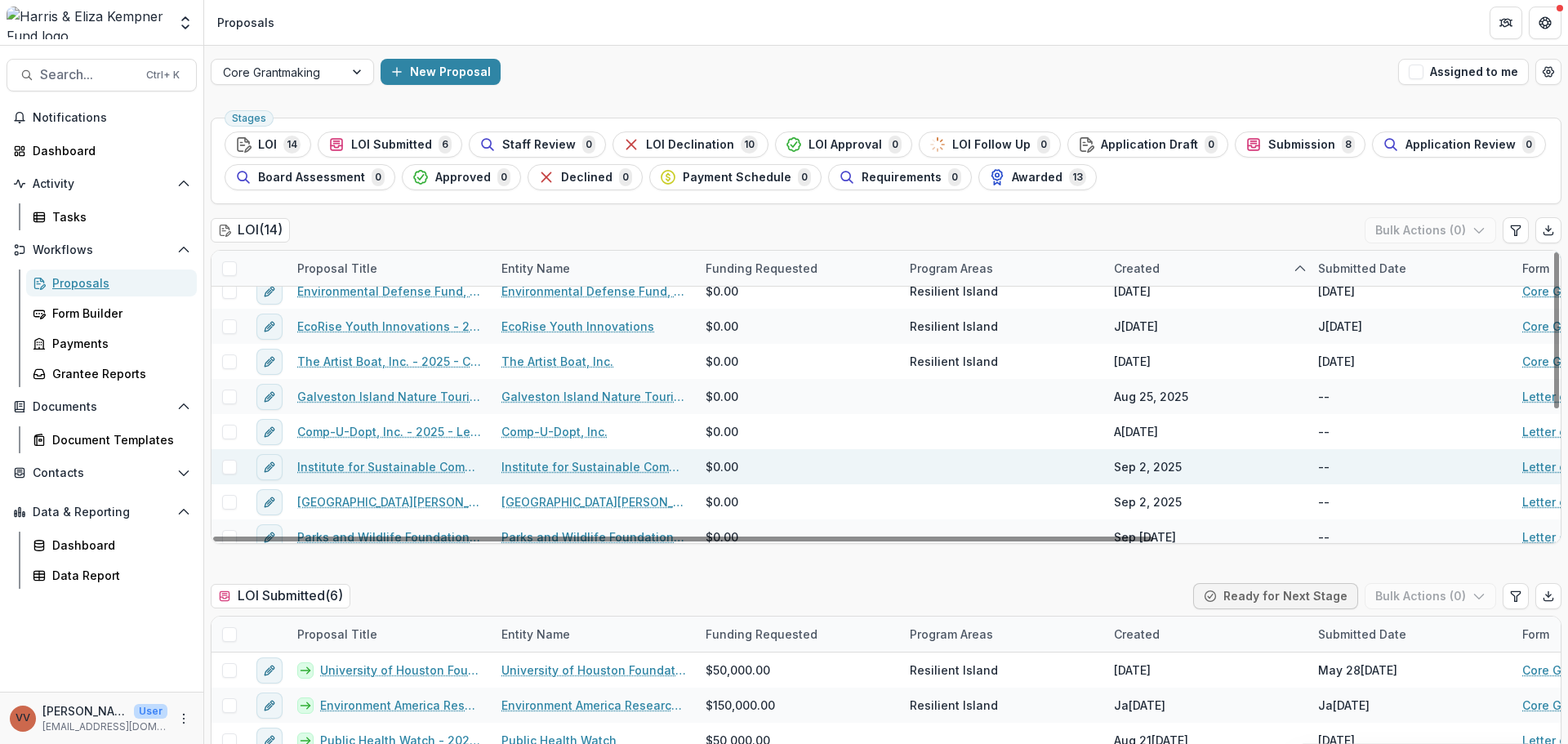
scroll to position [71, 0]
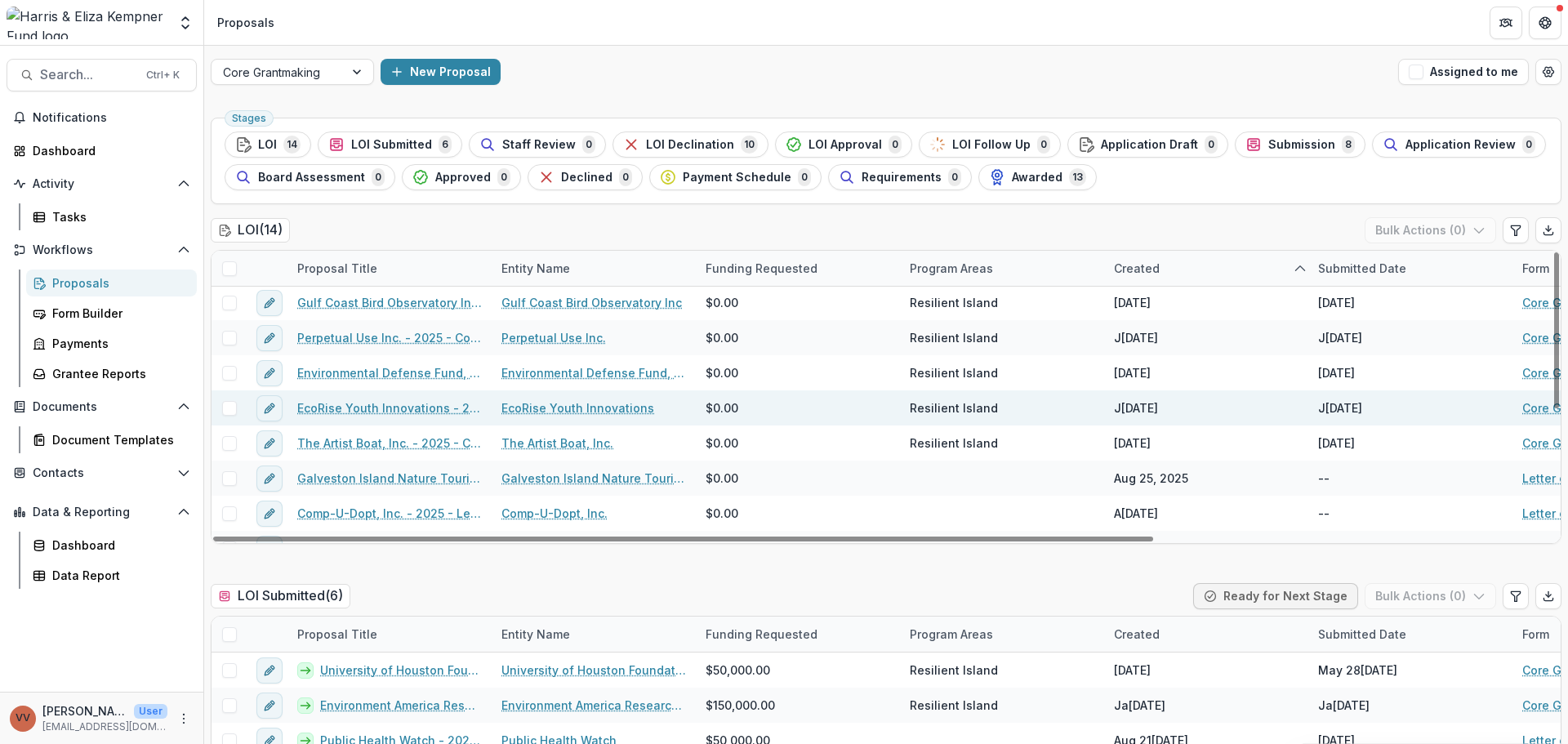
click at [404, 402] on link "EcoRise Youth Innovations - 2025 - Core Grant Request" at bounding box center [389, 408] width 184 height 17
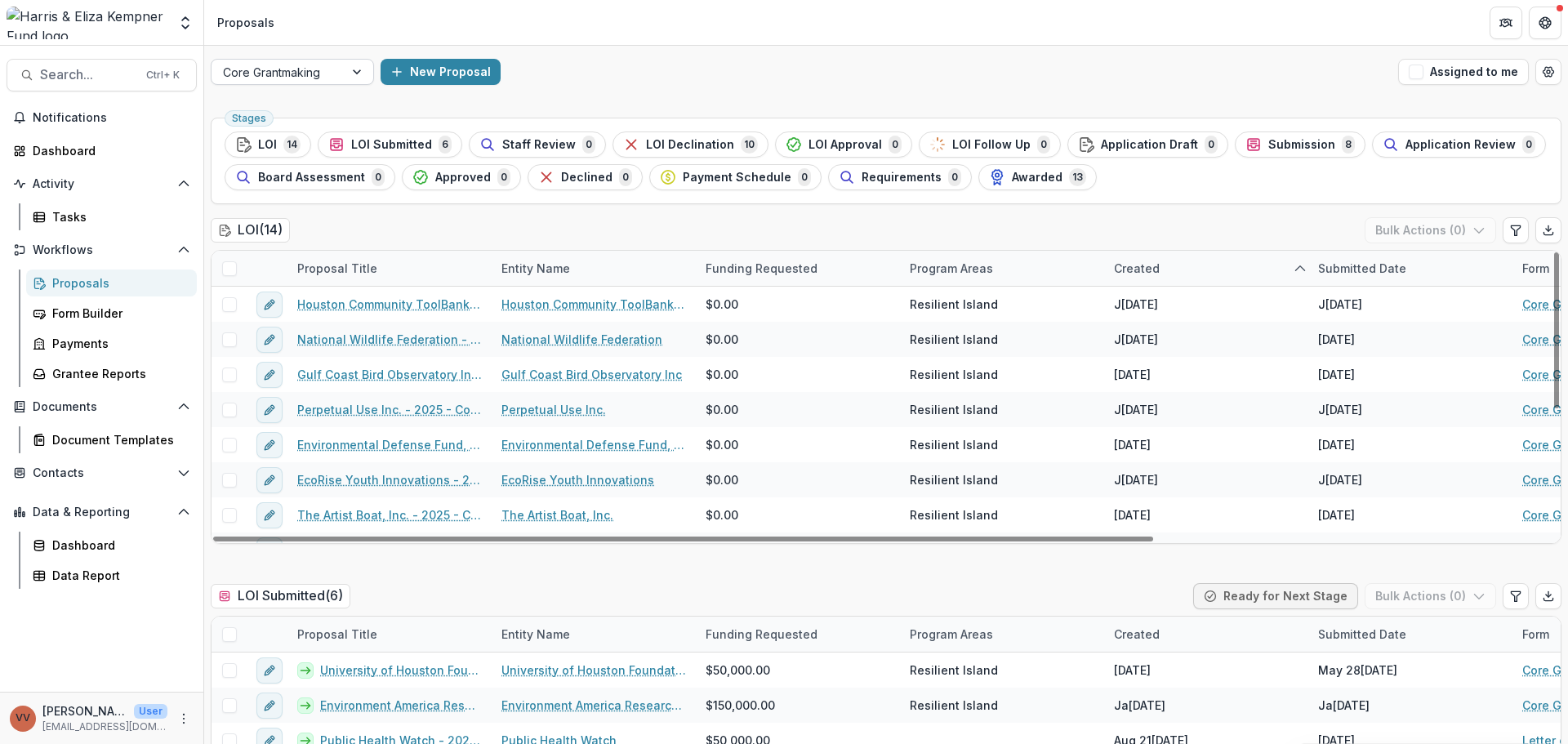
click at [300, 66] on div at bounding box center [277, 72] width 109 height 21
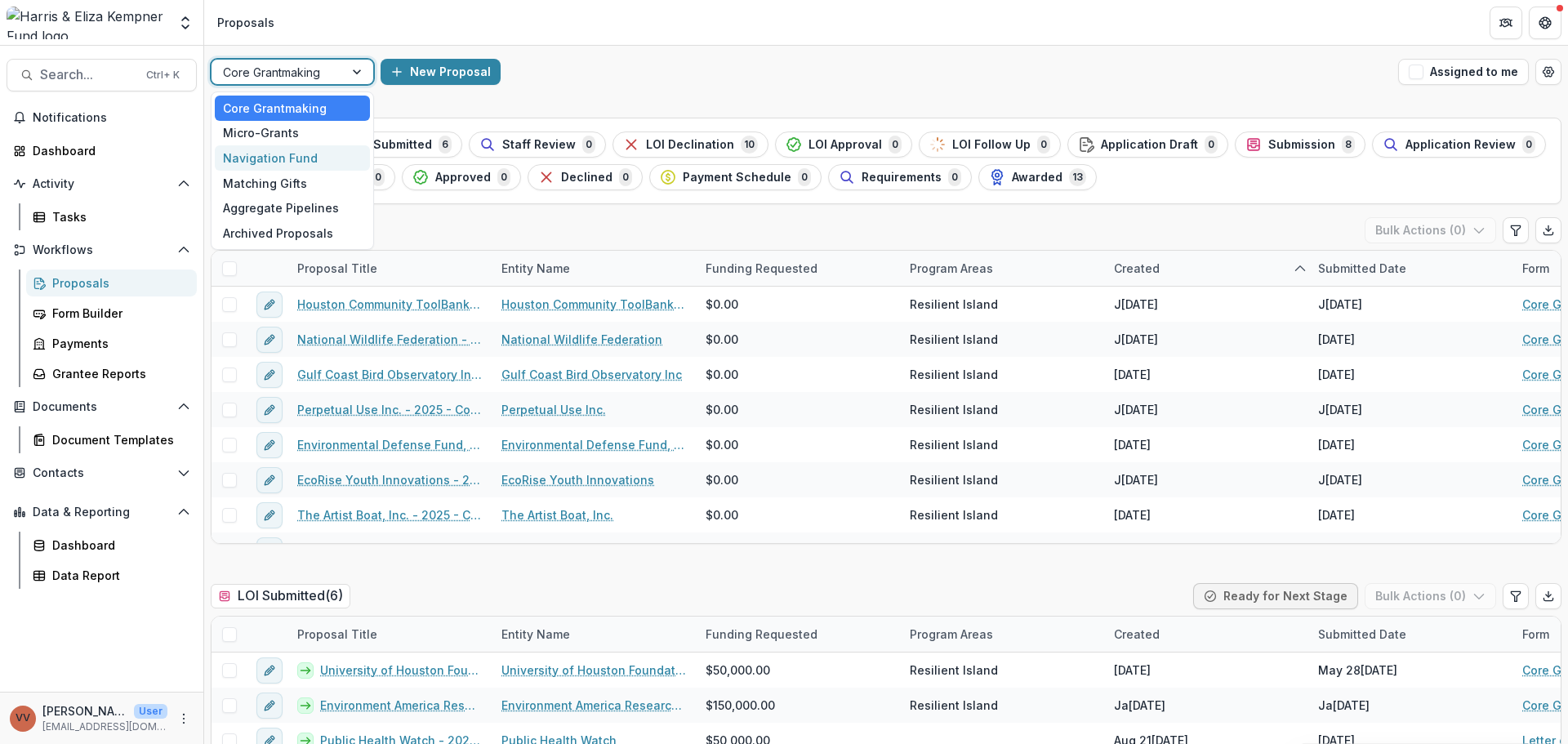
click at [289, 149] on div "Navigation Fund" at bounding box center [292, 158] width 155 height 25
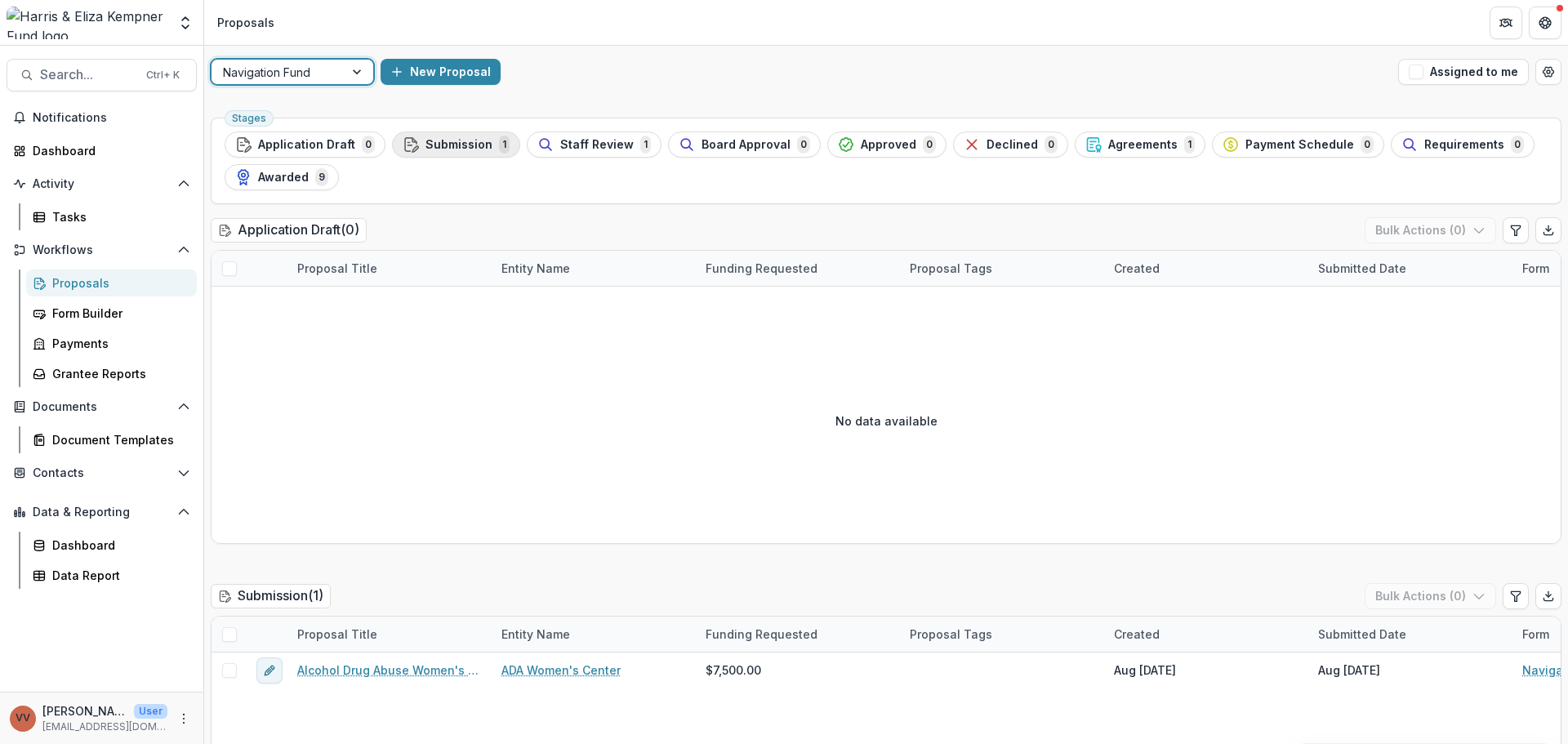
click at [442, 143] on span "Submission" at bounding box center [458, 145] width 67 height 14
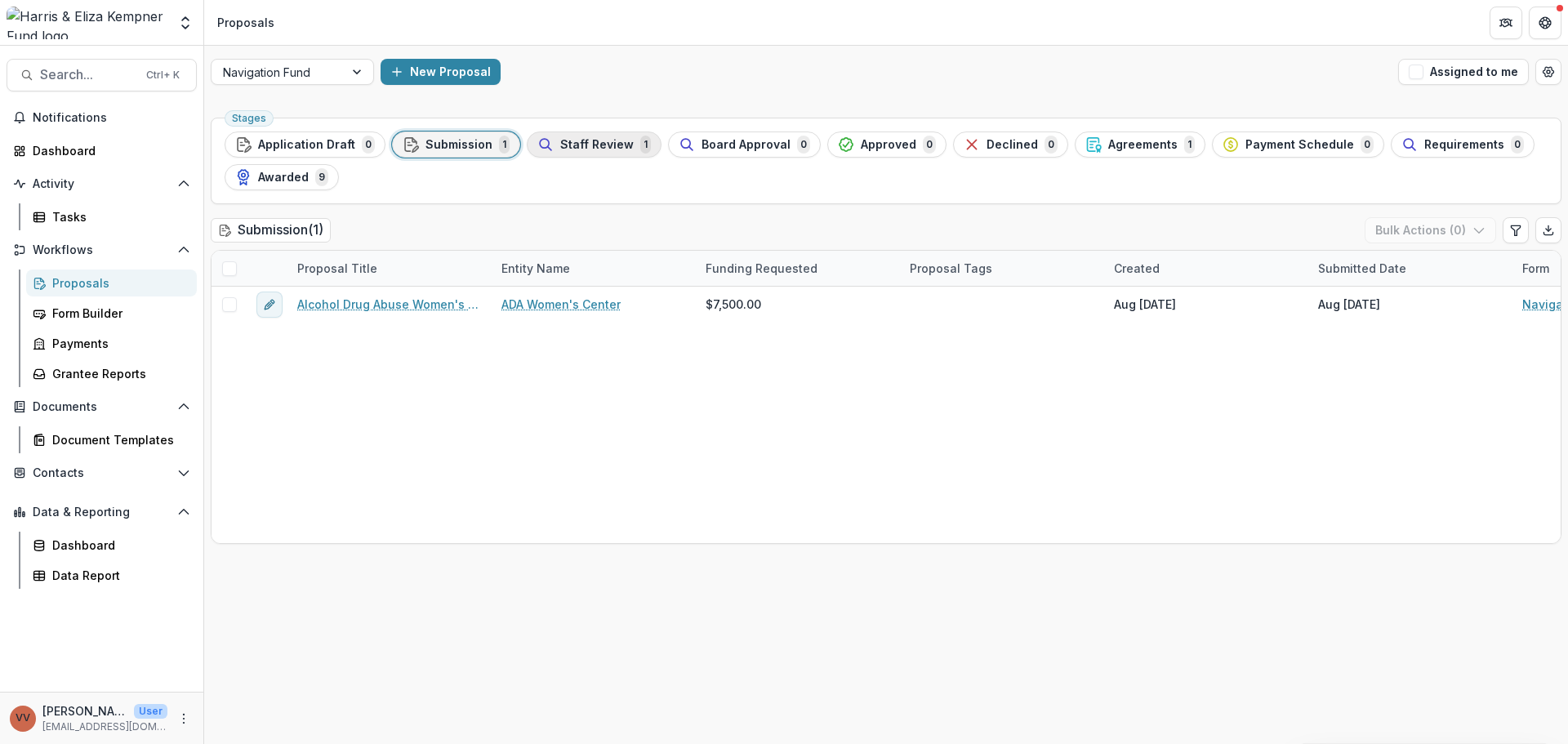
click at [549, 141] on div "Staff Review 1" at bounding box center [594, 144] width 114 height 18
click at [472, 148] on span "Submission" at bounding box center [458, 145] width 67 height 14
click at [1108, 147] on span "Agreements" at bounding box center [1142, 145] width 70 height 14
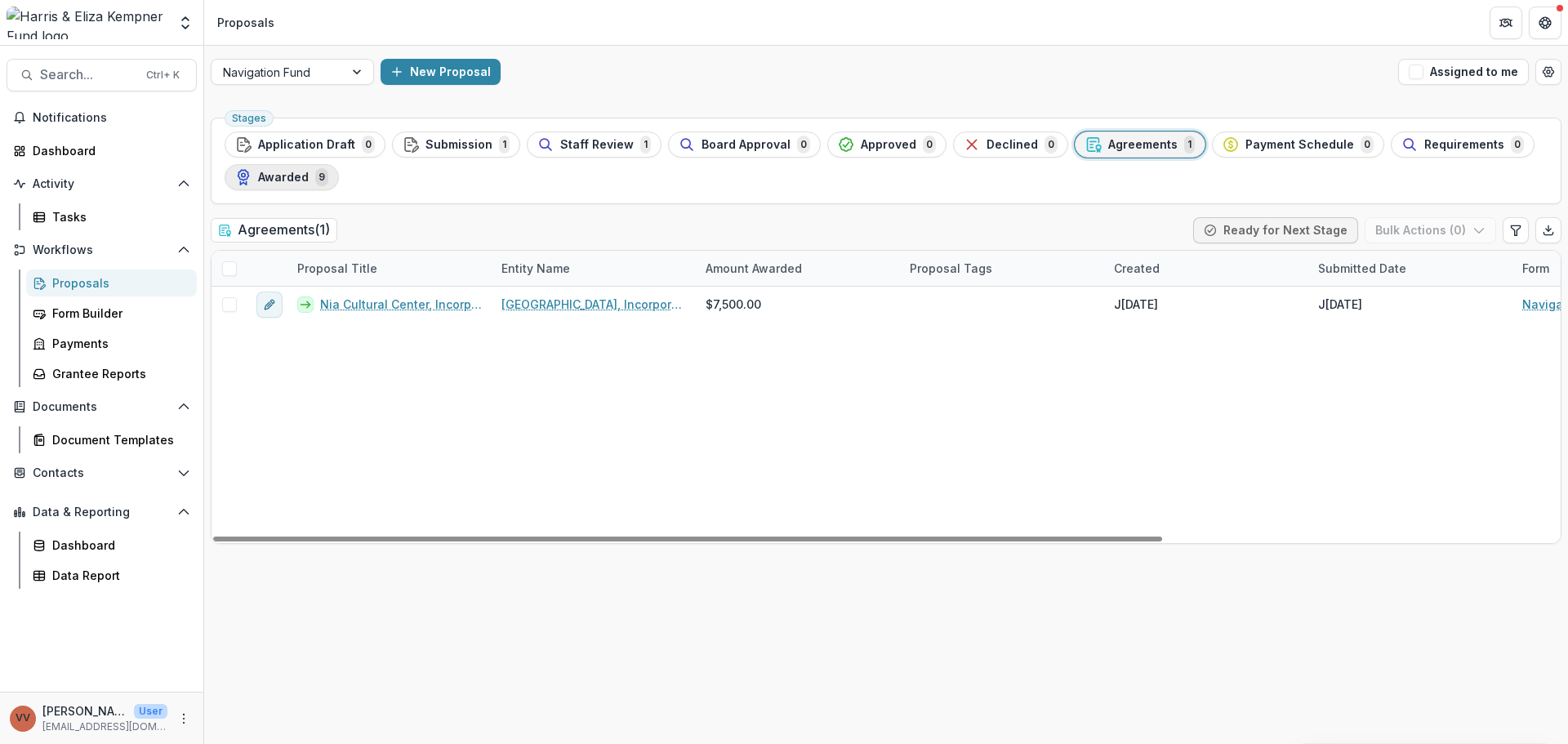
click at [260, 175] on span "Awarded" at bounding box center [284, 178] width 51 height 14
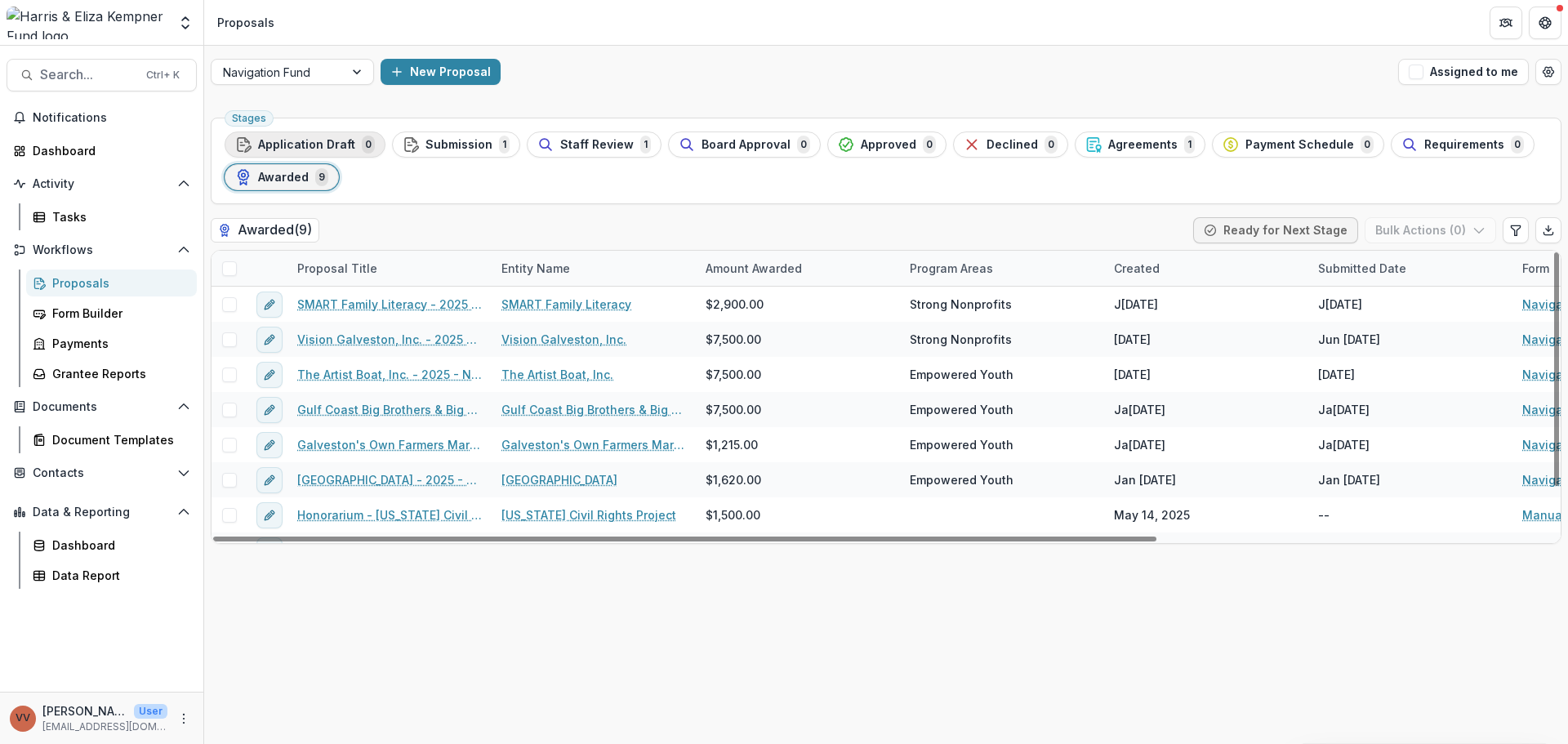
click at [320, 142] on span "Application Draft" at bounding box center [306, 145] width 97 height 14
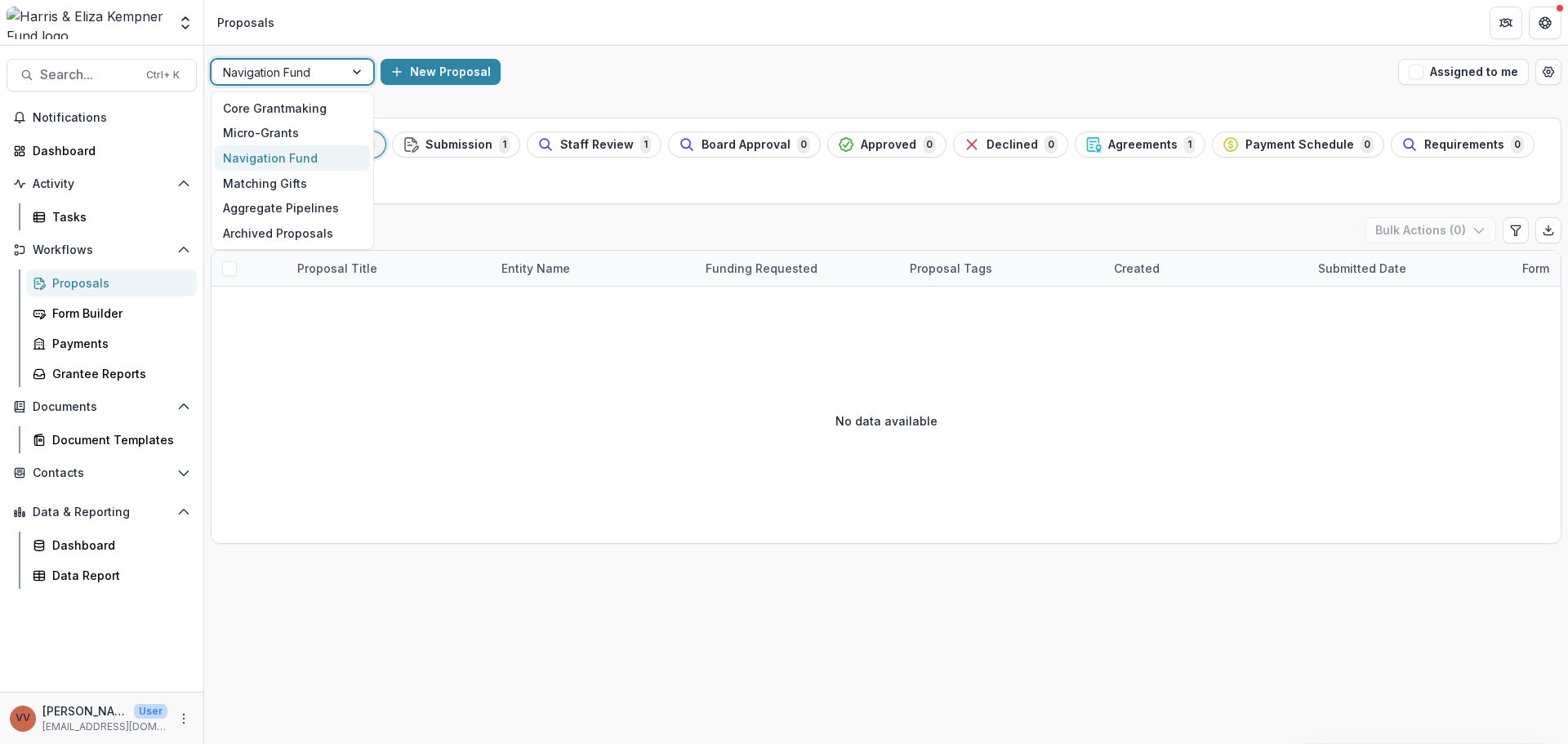
click at [297, 76] on div at bounding box center [277, 72] width 109 height 21
click at [316, 111] on div "Core Grantmaking" at bounding box center [292, 108] width 155 height 25
